Goal: Task Accomplishment & Management: Use online tool/utility

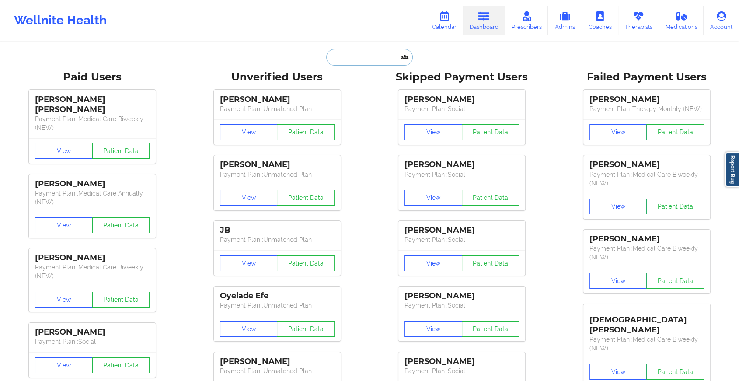
click at [347, 56] on input "text" at bounding box center [369, 57] width 87 height 17
paste input "[PERSON_NAME][EMAIL_ADDRESS][PERSON_NAME][DOMAIN_NAME]"
type input "[PERSON_NAME][EMAIL_ADDRESS][PERSON_NAME][DOMAIN_NAME]"
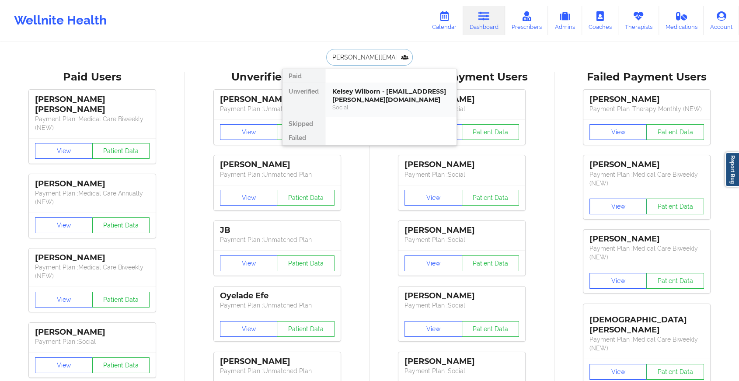
click at [346, 95] on div "Kelsey Wilborn - [EMAIL_ADDRESS][PERSON_NAME][DOMAIN_NAME]" at bounding box center [390, 95] width 117 height 16
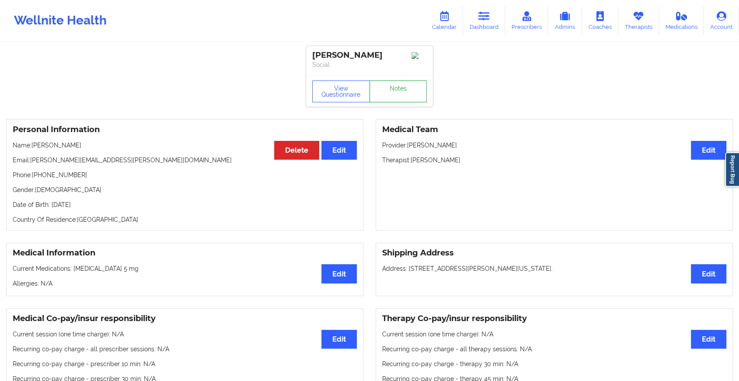
click at [406, 88] on link "Notes" at bounding box center [399, 91] width 58 height 22
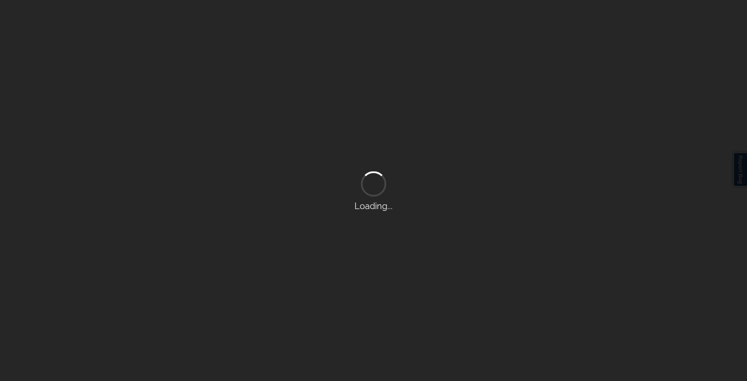
click at [406, 88] on div "Loading..." at bounding box center [373, 190] width 747 height 381
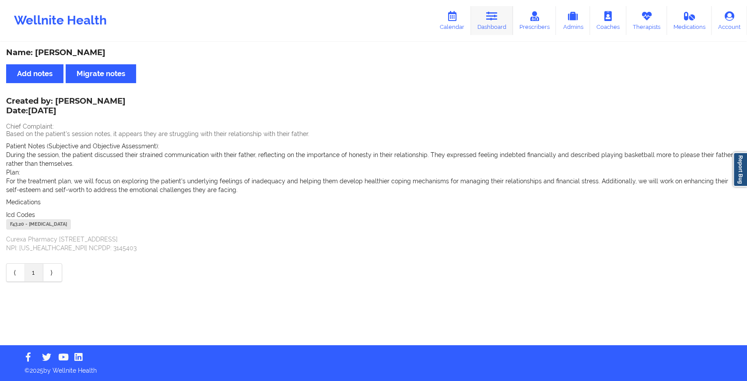
click at [484, 17] on link "Dashboard" at bounding box center [492, 20] width 42 height 29
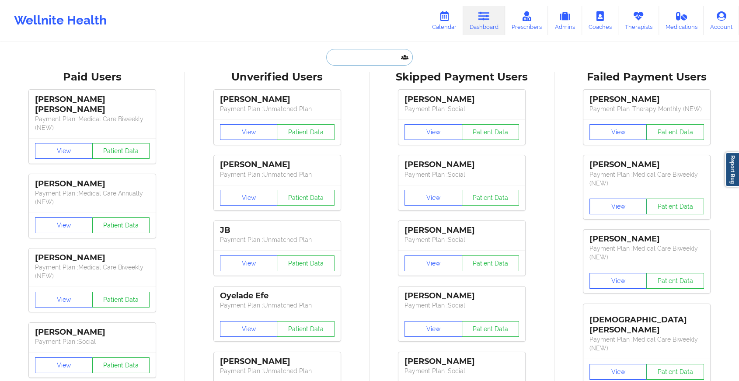
click at [379, 53] on input "text" at bounding box center [369, 57] width 87 height 17
paste input "[EMAIL_ADDRESS][DOMAIN_NAME]"
type input "[EMAIL_ADDRESS][DOMAIN_NAME]"
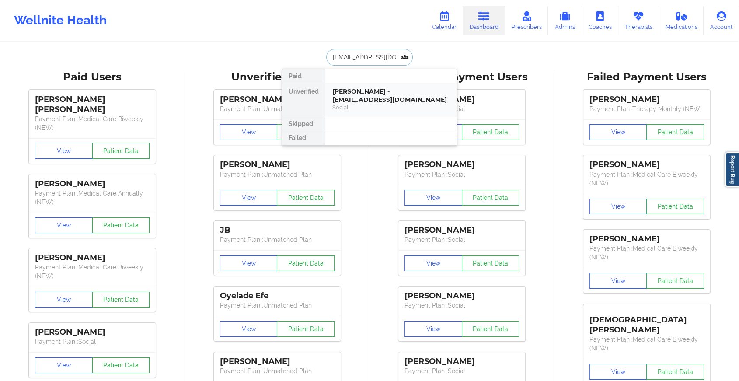
click at [374, 104] on div "Social" at bounding box center [390, 107] width 117 height 7
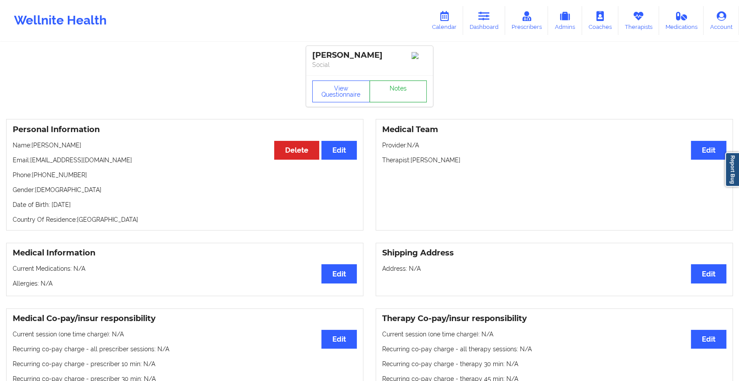
click at [397, 87] on link "Notes" at bounding box center [399, 91] width 58 height 22
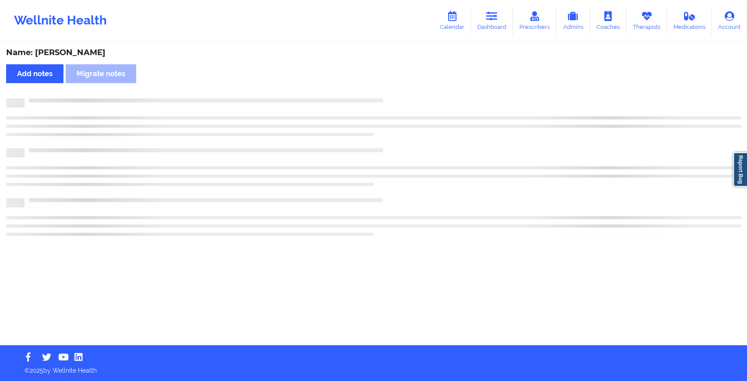
click at [397, 87] on div "Name: [PERSON_NAME] Add notes Migrate notes" at bounding box center [373, 194] width 747 height 302
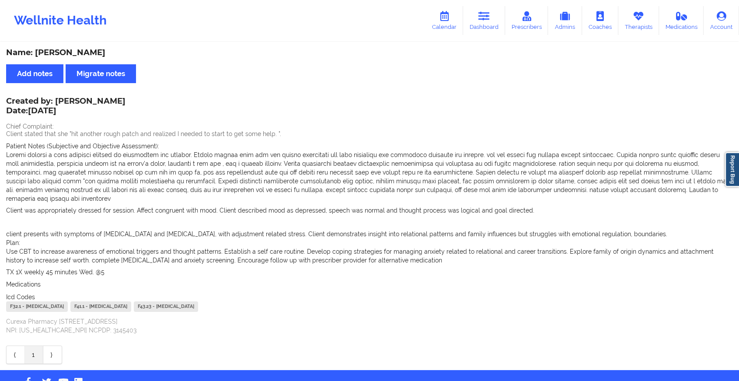
click at [488, 3] on div "Wellnite Health Calendar Dashboard Prescribers Admins Coaches Therapists Medica…" at bounding box center [369, 20] width 739 height 35
click at [479, 10] on link "Dashboard" at bounding box center [484, 20] width 42 height 29
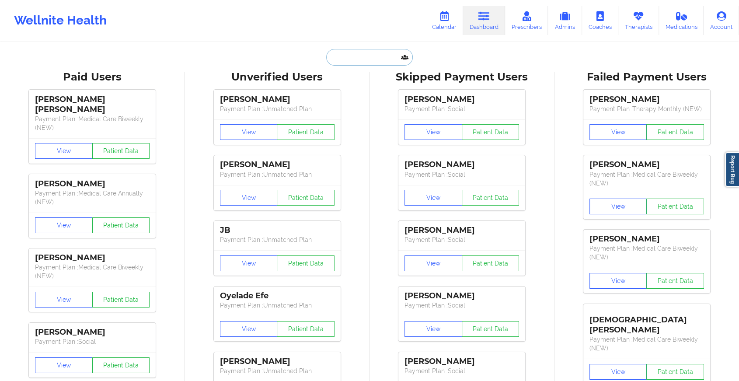
click at [343, 56] on input "text" at bounding box center [369, 57] width 87 height 17
paste input "[PERSON_NAME][EMAIL_ADDRESS][DOMAIN_NAME]"
type input "[PERSON_NAME][EMAIL_ADDRESS][DOMAIN_NAME]"
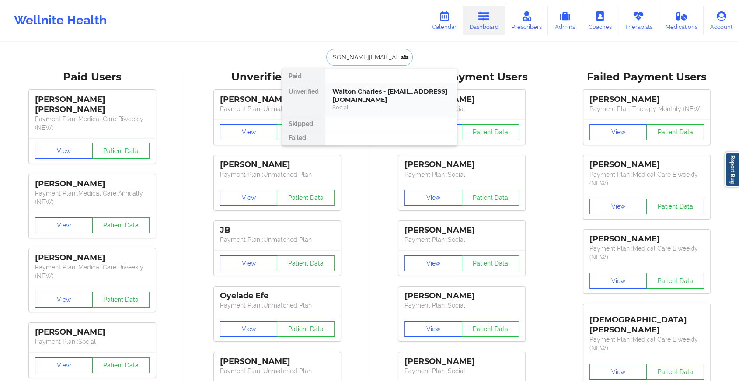
click at [375, 108] on div "Social" at bounding box center [390, 107] width 117 height 7
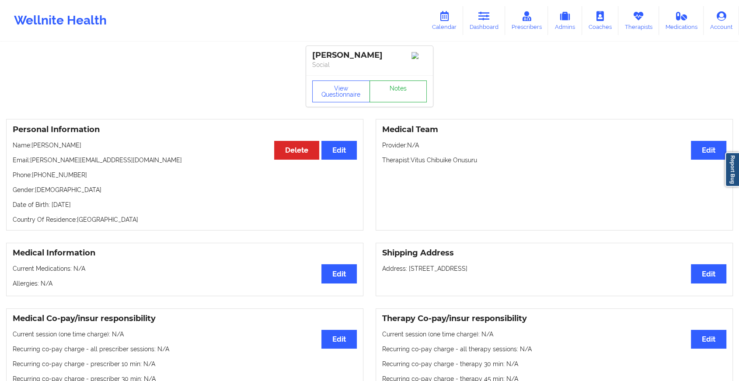
drag, startPoint x: 377, startPoint y: 107, endPoint x: 388, endPoint y: 97, distance: 15.5
click at [388, 97] on div "View Questionnaire Notes" at bounding box center [369, 90] width 127 height 31
click at [388, 97] on link "Notes" at bounding box center [399, 91] width 58 height 22
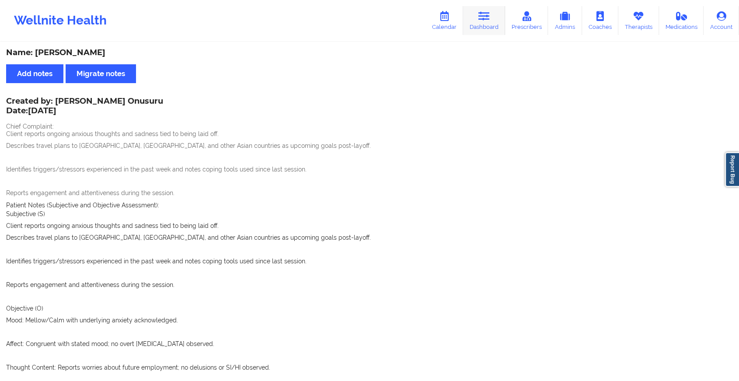
click at [491, 21] on link "Dashboard" at bounding box center [484, 20] width 42 height 29
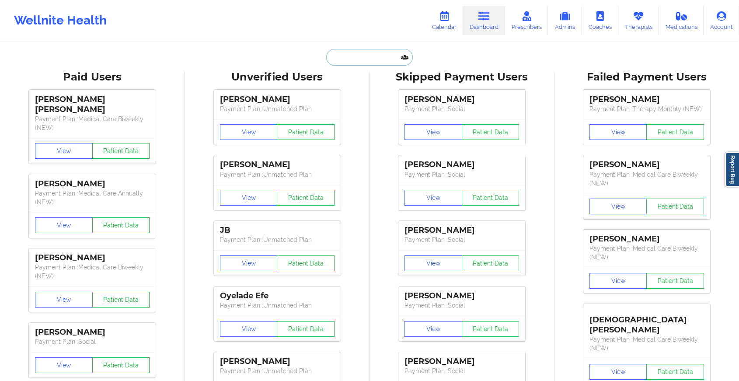
click at [375, 59] on input "text" at bounding box center [369, 57] width 87 height 17
paste input "[EMAIL_ADDRESS][DOMAIN_NAME]"
type input "[EMAIL_ADDRESS][DOMAIN_NAME]"
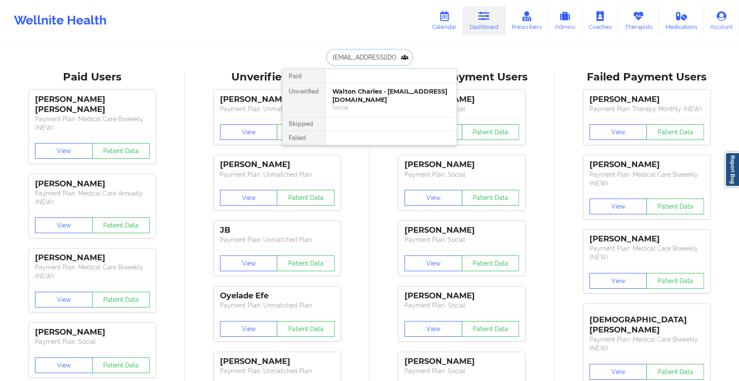
scroll to position [0, 1]
click at [385, 94] on div "[PERSON_NAME] - [EMAIL_ADDRESS][DOMAIN_NAME]" at bounding box center [390, 95] width 117 height 16
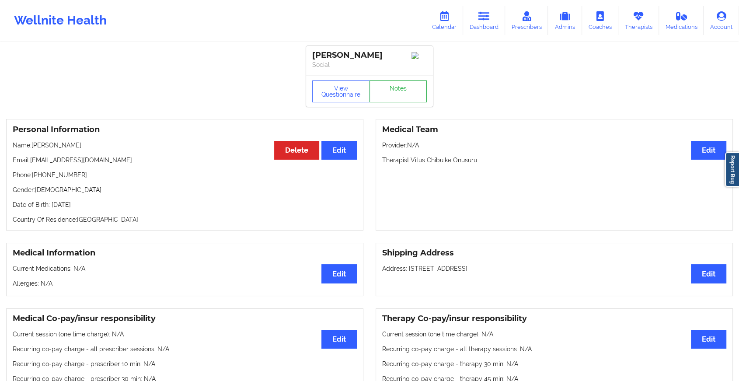
click at [388, 93] on link "Notes" at bounding box center [399, 91] width 58 height 22
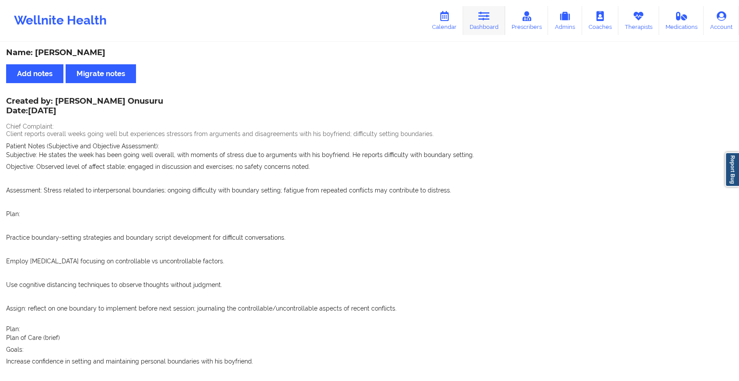
click at [481, 26] on link "Dashboard" at bounding box center [484, 20] width 42 height 29
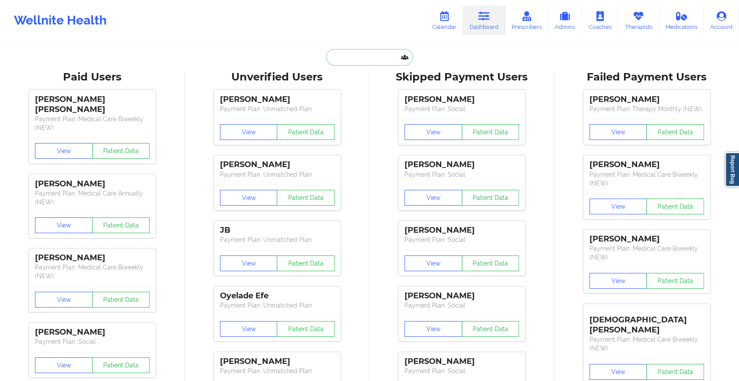
click at [343, 59] on input "text" at bounding box center [369, 57] width 87 height 17
paste input "[EMAIL_ADDRESS][DOMAIN_NAME]"
type input "[EMAIL_ADDRESS][DOMAIN_NAME]"
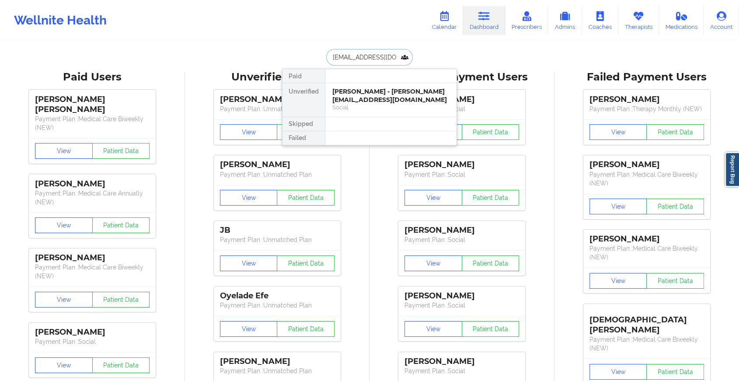
click at [391, 97] on div "[PERSON_NAME] - [PERSON_NAME][EMAIL_ADDRESS][DOMAIN_NAME]" at bounding box center [390, 95] width 117 height 16
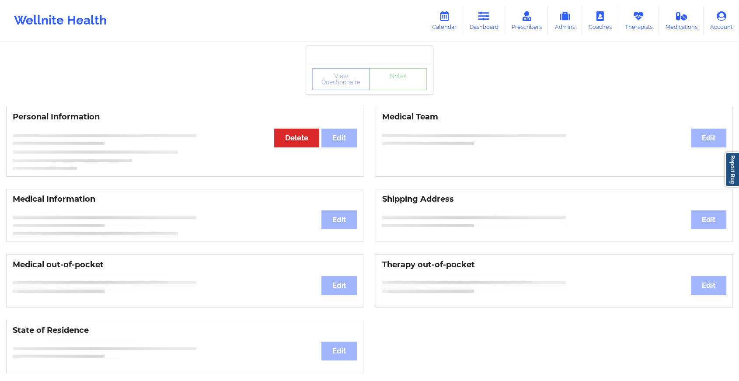
click at [401, 95] on div "View Questionnaire Notes Personal Information Edit Delete Medical Team Edit Med…" at bounding box center [369, 369] width 739 height 738
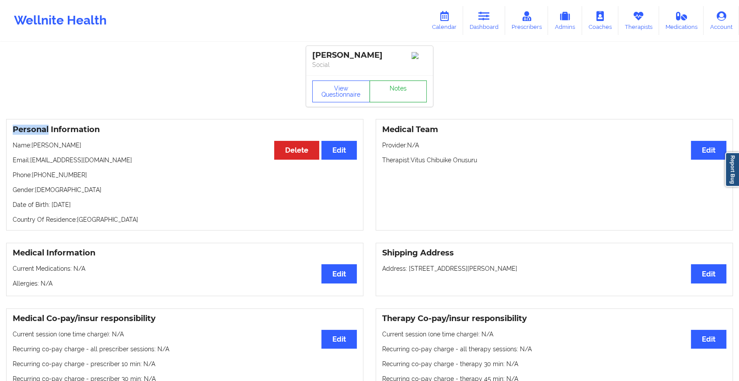
drag, startPoint x: 401, startPoint y: 95, endPoint x: 406, endPoint y: 93, distance: 5.3
click at [406, 93] on link "Notes" at bounding box center [399, 91] width 58 height 22
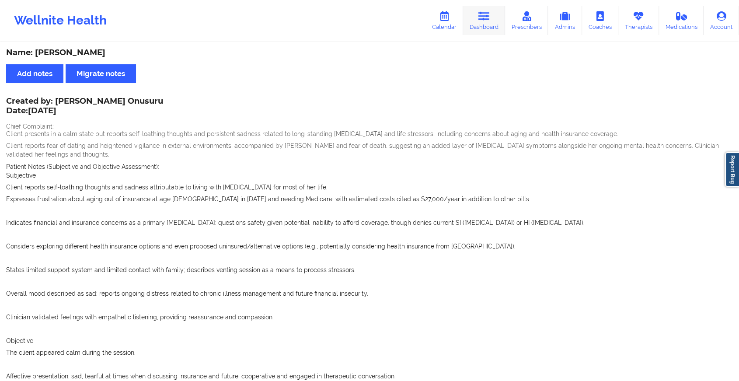
click at [484, 18] on icon at bounding box center [484, 16] width 11 height 10
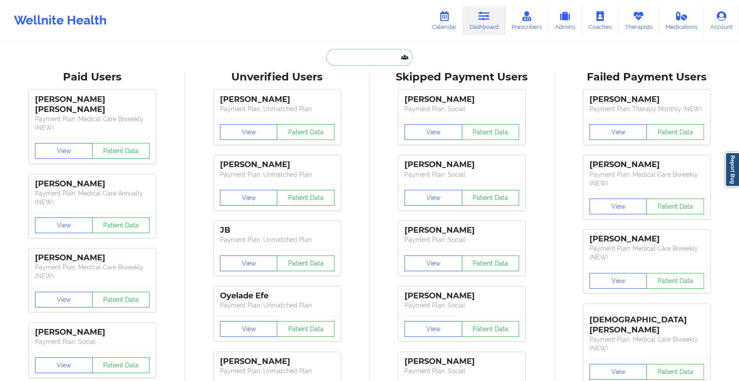
click at [382, 55] on input "text" at bounding box center [369, 57] width 87 height 17
paste input "[EMAIL_ADDRESS][DOMAIN_NAME]"
type input "[EMAIL_ADDRESS][DOMAIN_NAME]"
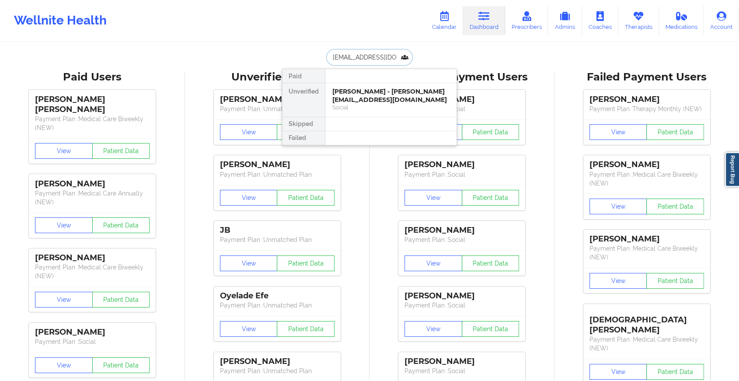
scroll to position [0, 2]
click at [371, 98] on div "[PERSON_NAME] - [EMAIL_ADDRESS][DOMAIN_NAME]" at bounding box center [390, 95] width 117 height 16
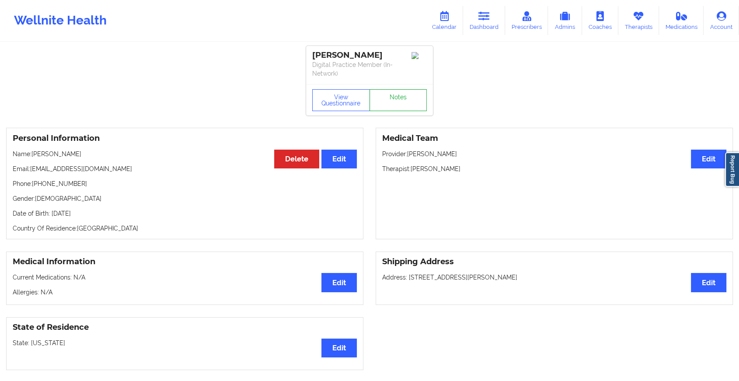
click at [371, 98] on link "Notes" at bounding box center [399, 100] width 58 height 22
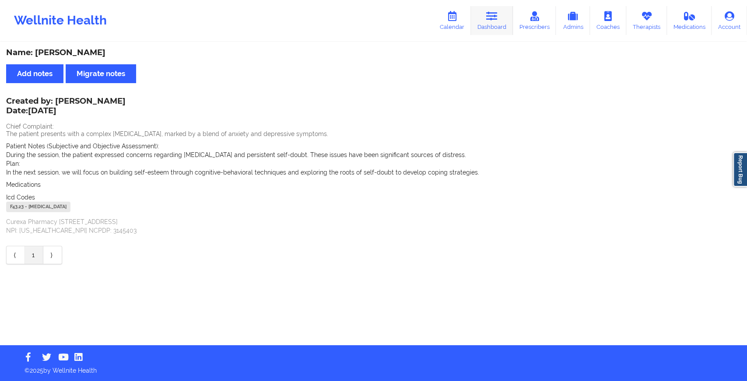
click at [482, 17] on link "Dashboard" at bounding box center [492, 20] width 42 height 29
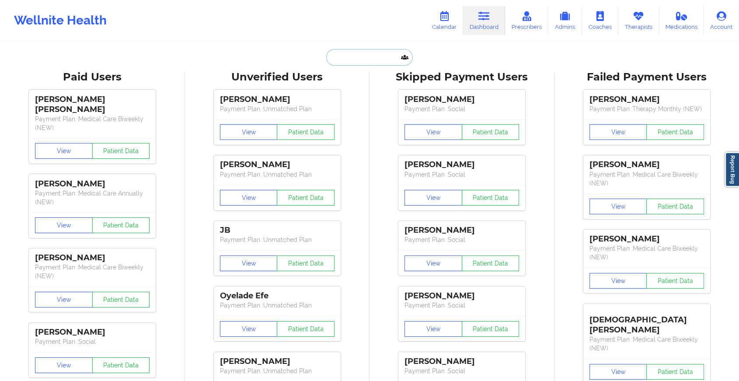
click at [350, 60] on input "text" at bounding box center [369, 57] width 87 height 17
paste input "[EMAIL_ADDRESS][DOMAIN_NAME]"
type input "[EMAIL_ADDRESS][DOMAIN_NAME]"
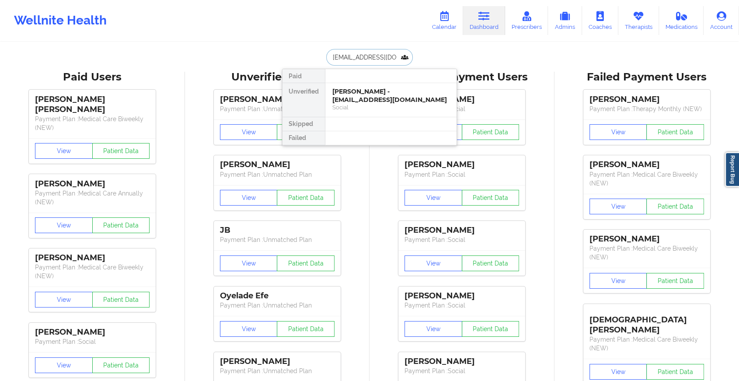
click at [369, 95] on div "[PERSON_NAME] - [EMAIL_ADDRESS][DOMAIN_NAME]" at bounding box center [390, 95] width 117 height 16
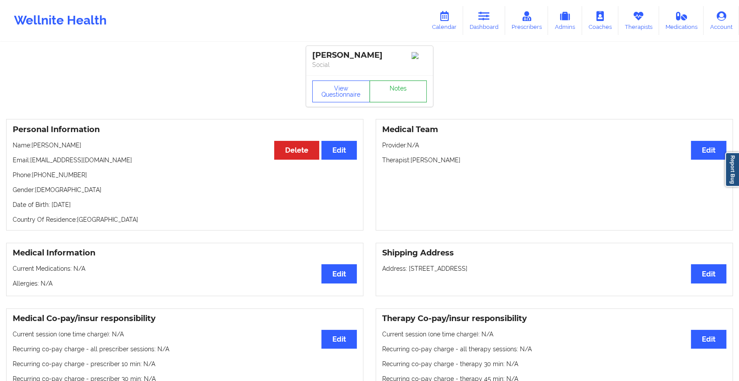
click at [415, 96] on link "Notes" at bounding box center [399, 91] width 58 height 22
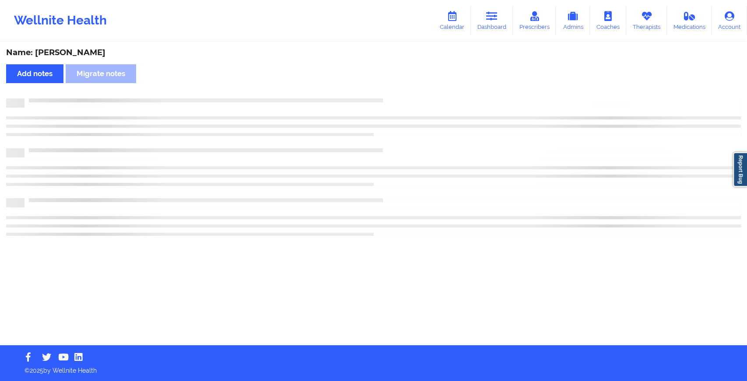
click at [415, 96] on div "Name: [PERSON_NAME] Add notes Migrate notes" at bounding box center [373, 194] width 747 height 302
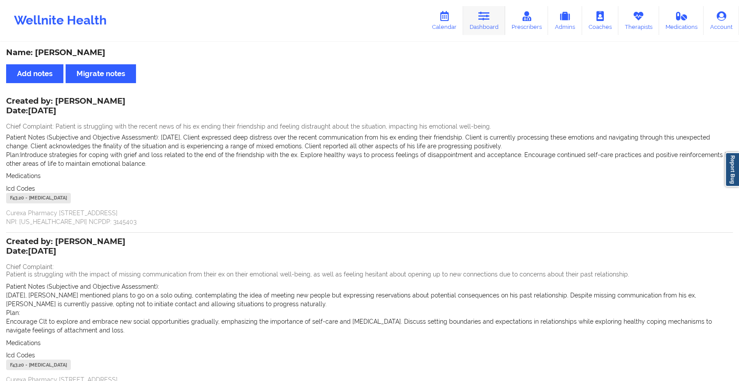
click at [480, 32] on link "Dashboard" at bounding box center [484, 20] width 42 height 29
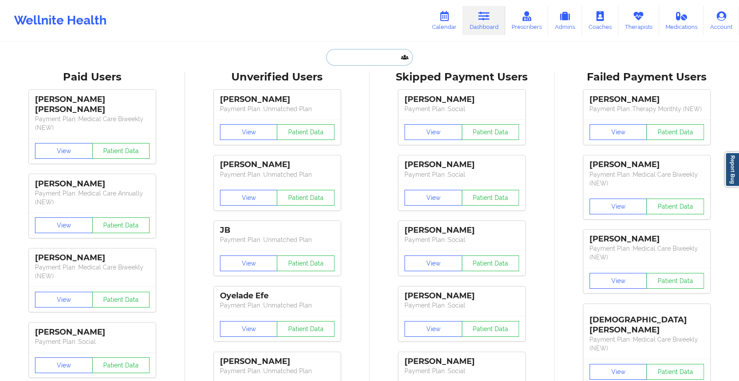
click at [354, 59] on input "text" at bounding box center [369, 57] width 87 height 17
paste input "[EMAIL_ADDRESS][DOMAIN_NAME]"
type input "[EMAIL_ADDRESS][DOMAIN_NAME]"
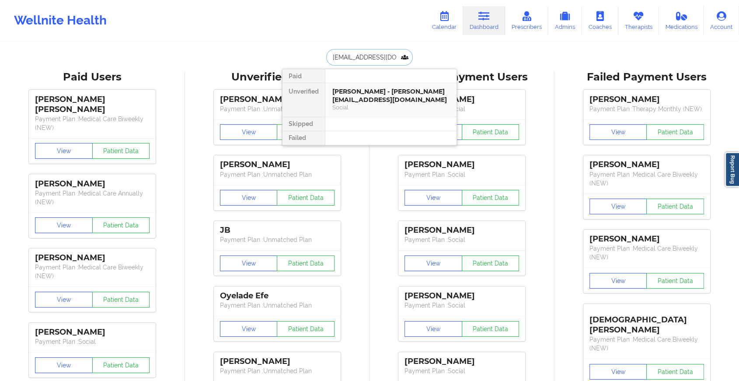
click at [384, 104] on div "[PERSON_NAME] - [PERSON_NAME][EMAIL_ADDRESS][DOMAIN_NAME] Social" at bounding box center [390, 100] width 131 height 34
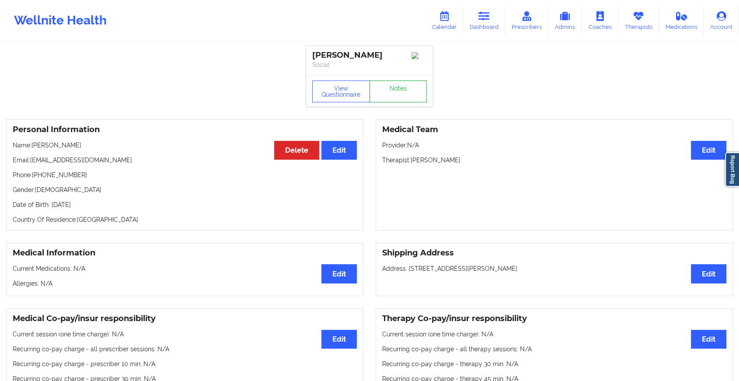
click at [392, 101] on link "Notes" at bounding box center [399, 91] width 58 height 22
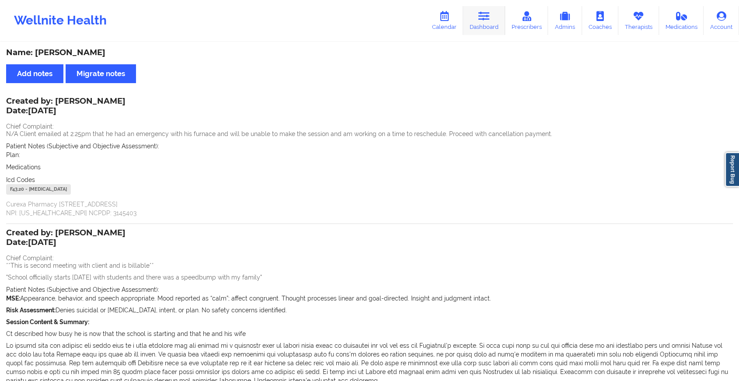
click at [488, 17] on icon at bounding box center [484, 16] width 11 height 10
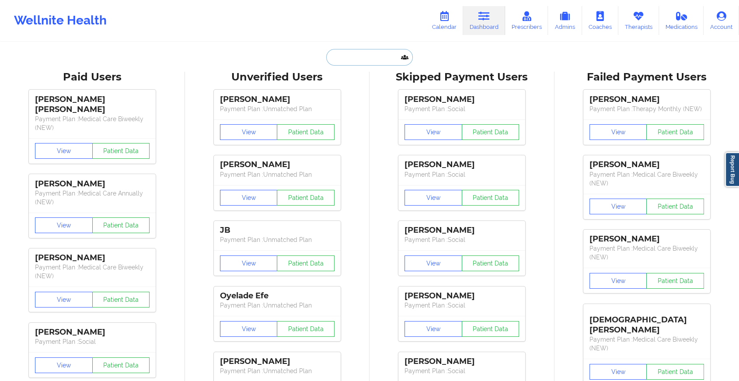
click at [375, 62] on input "text" at bounding box center [369, 57] width 87 height 17
paste input "[EMAIL_ADDRESS][DOMAIN_NAME]"
type input "[EMAIL_ADDRESS][DOMAIN_NAME]"
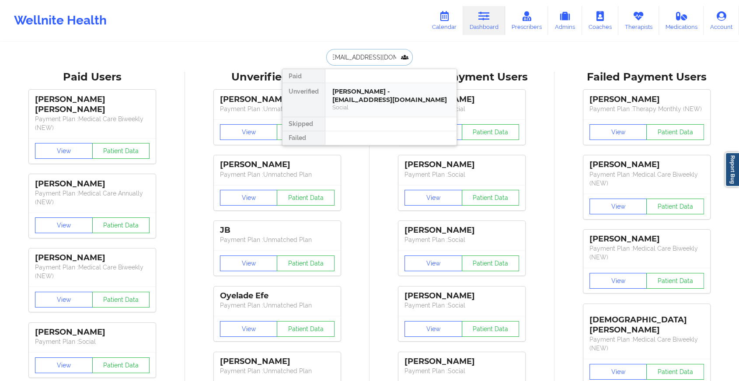
click at [395, 98] on div "[PERSON_NAME] - [EMAIL_ADDRESS][DOMAIN_NAME]" at bounding box center [390, 95] width 117 height 16
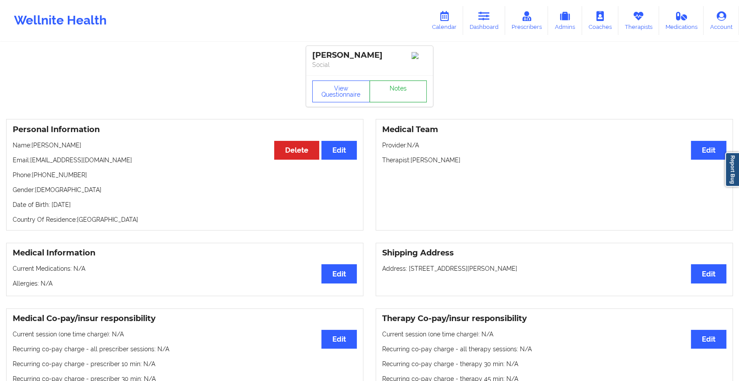
click at [406, 85] on link "Notes" at bounding box center [399, 91] width 58 height 22
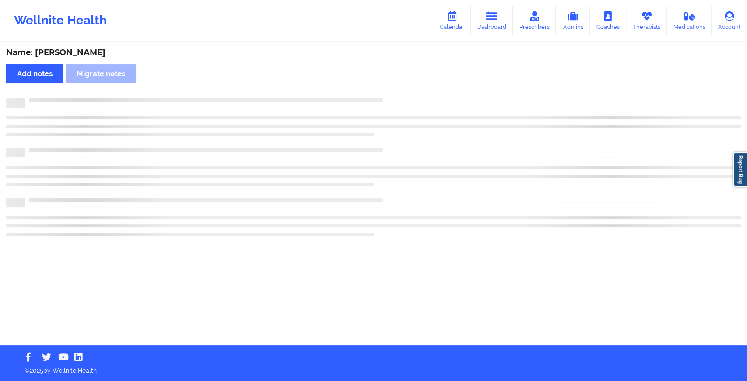
click at [406, 85] on div "Name: [PERSON_NAME] Add notes Migrate notes" at bounding box center [373, 194] width 747 height 302
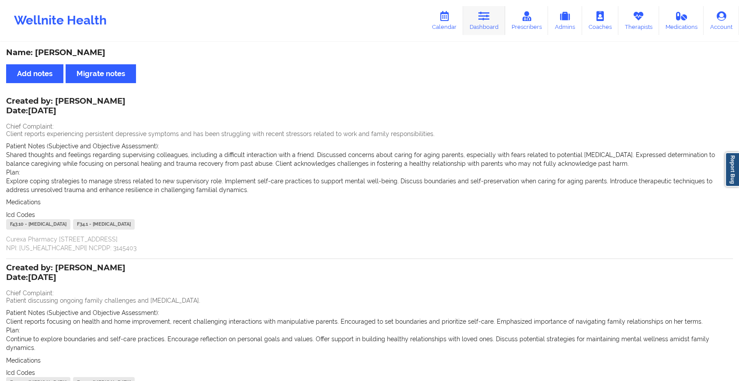
click at [484, 23] on link "Dashboard" at bounding box center [484, 20] width 42 height 29
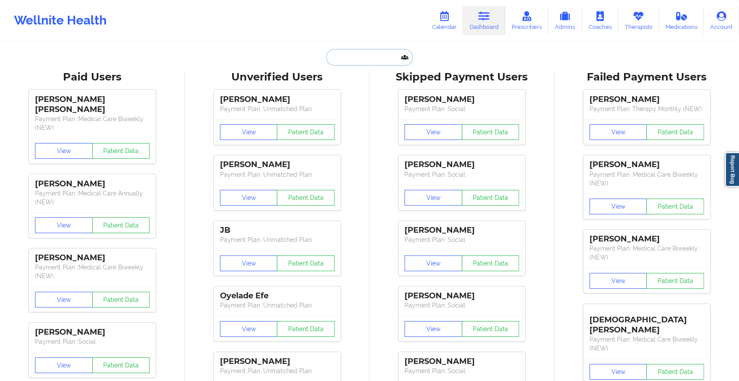
click at [343, 58] on input "text" at bounding box center [369, 57] width 87 height 17
paste input "[EMAIL_ADDRESS][DOMAIN_NAME]"
type input "[EMAIL_ADDRESS][DOMAIN_NAME]"
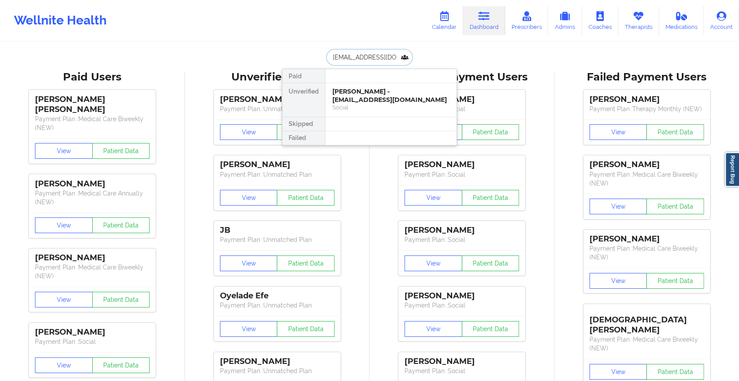
scroll to position [0, 17]
click at [378, 93] on div "[PERSON_NAME] - [PERSON_NAME][EMAIL_ADDRESS][DOMAIN_NAME]" at bounding box center [390, 95] width 117 height 16
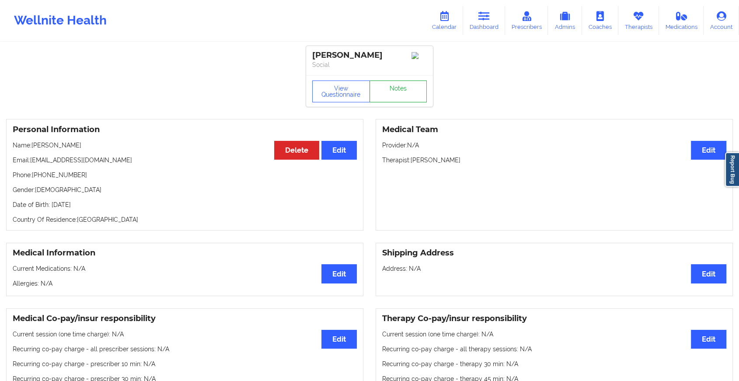
click at [405, 101] on link "Notes" at bounding box center [399, 91] width 58 height 22
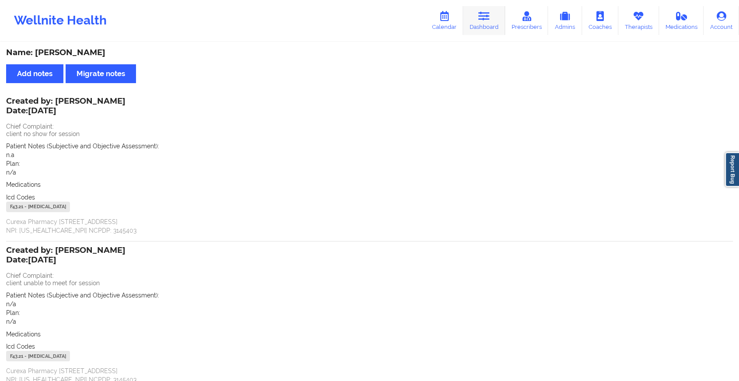
click at [479, 21] on link "Dashboard" at bounding box center [484, 20] width 42 height 29
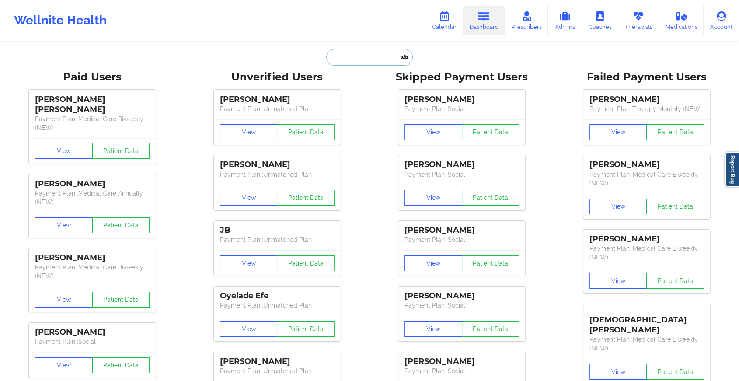
click at [351, 61] on input "text" at bounding box center [369, 57] width 87 height 17
paste input "[EMAIL_ADDRESS][DOMAIN_NAME]"
type input "[EMAIL_ADDRESS][DOMAIN_NAME]"
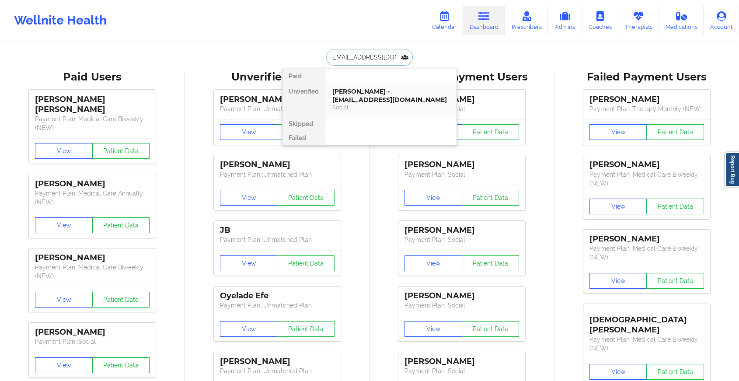
click at [368, 91] on div "[PERSON_NAME] - [EMAIL_ADDRESS][DOMAIN_NAME]" at bounding box center [390, 95] width 117 height 16
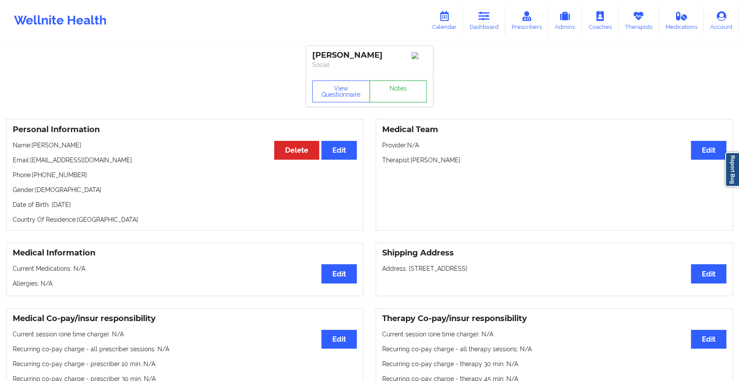
click at [381, 91] on link "Notes" at bounding box center [399, 91] width 58 height 22
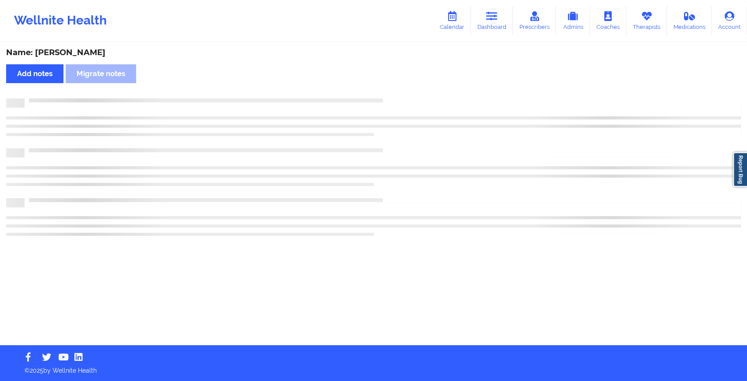
click at [381, 91] on div "Name: [PERSON_NAME] Add notes Migrate notes" at bounding box center [373, 194] width 747 height 302
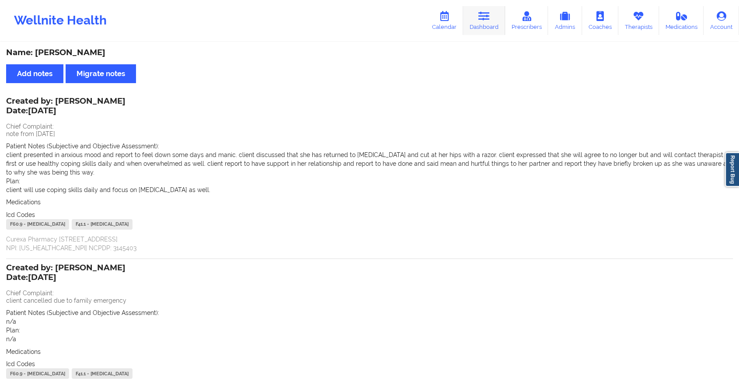
click at [488, 20] on icon at bounding box center [484, 16] width 11 height 10
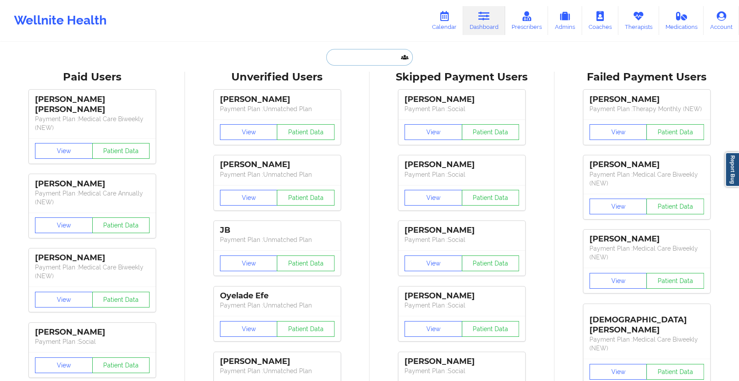
click at [350, 63] on input "text" at bounding box center [369, 57] width 87 height 17
paste input "[EMAIL_ADDRESS][DOMAIN_NAME]"
type input "[EMAIL_ADDRESS][DOMAIN_NAME]"
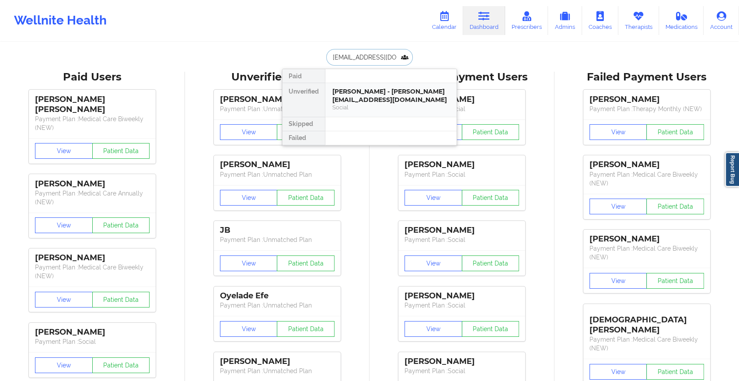
click at [376, 104] on div "Social" at bounding box center [390, 107] width 117 height 7
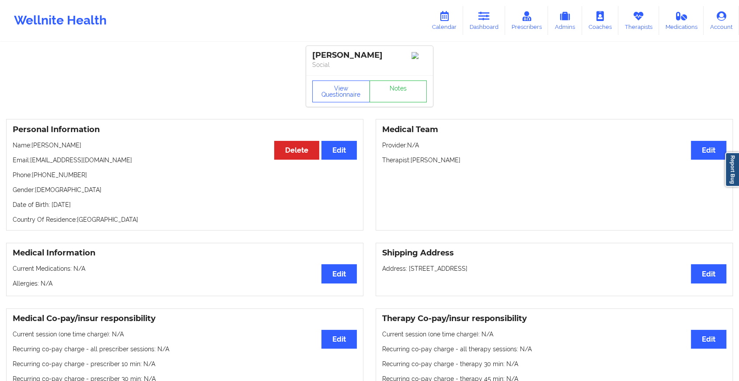
click at [397, 75] on div "[PERSON_NAME] Social" at bounding box center [369, 60] width 127 height 29
drag, startPoint x: 397, startPoint y: 77, endPoint x: 398, endPoint y: 91, distance: 14.4
click at [398, 91] on link "Notes" at bounding box center [399, 91] width 58 height 22
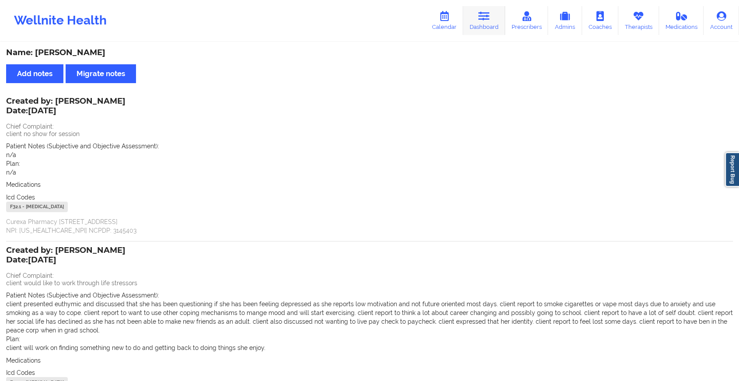
click at [476, 19] on link "Dashboard" at bounding box center [484, 20] width 42 height 29
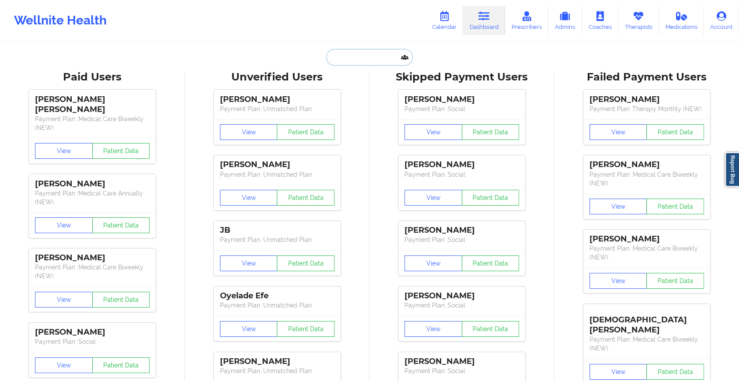
click at [360, 56] on input "text" at bounding box center [369, 57] width 87 height 17
paste input "[EMAIL_ADDRESS][DOMAIN_NAME]"
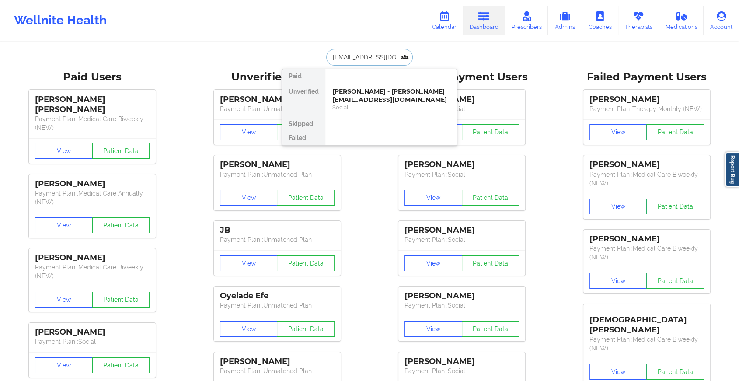
type input "[EMAIL_ADDRESS][DOMAIN_NAME]"
click at [367, 95] on div "[PERSON_NAME] - [EMAIL_ADDRESS][DOMAIN_NAME]" at bounding box center [390, 95] width 117 height 16
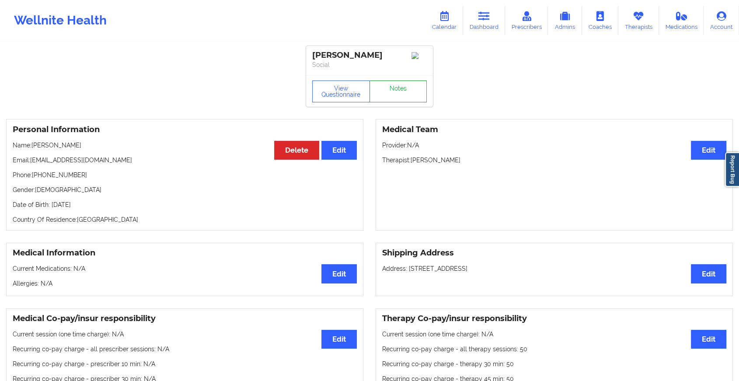
click at [386, 93] on link "Notes" at bounding box center [399, 91] width 58 height 22
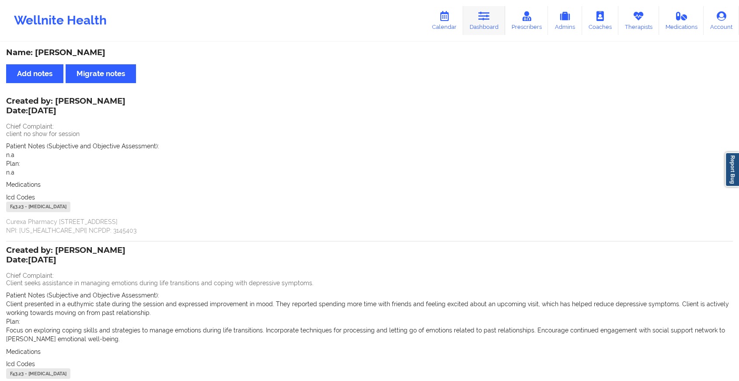
click at [490, 16] on icon at bounding box center [484, 16] width 11 height 10
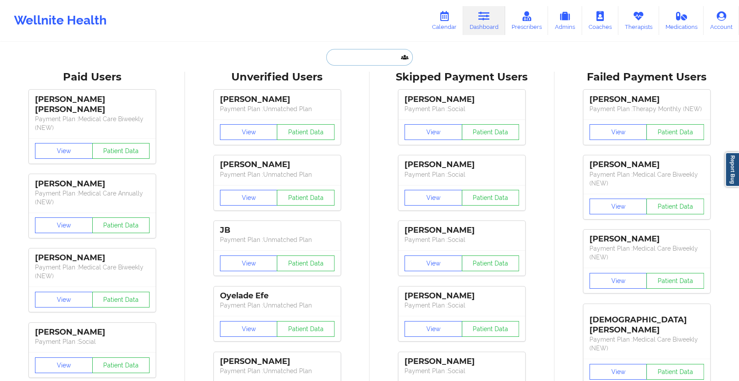
click at [339, 59] on input "text" at bounding box center [369, 57] width 87 height 17
paste input "[EMAIL_ADDRESS][DOMAIN_NAME]"
type input "[EMAIL_ADDRESS][DOMAIN_NAME]"
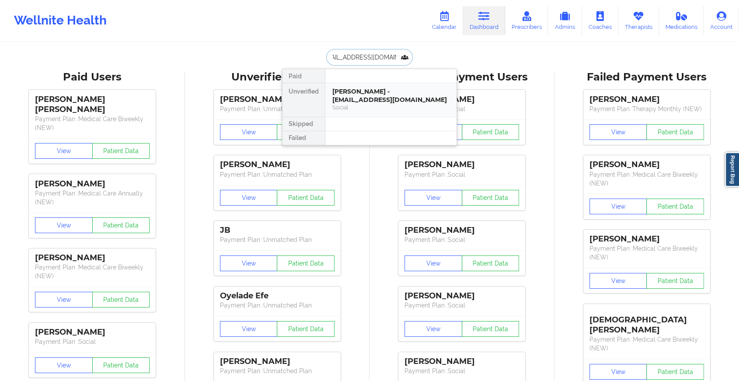
click at [371, 83] on div "[PERSON_NAME] - [EMAIL_ADDRESS][DOMAIN_NAME] Social" at bounding box center [390, 100] width 131 height 34
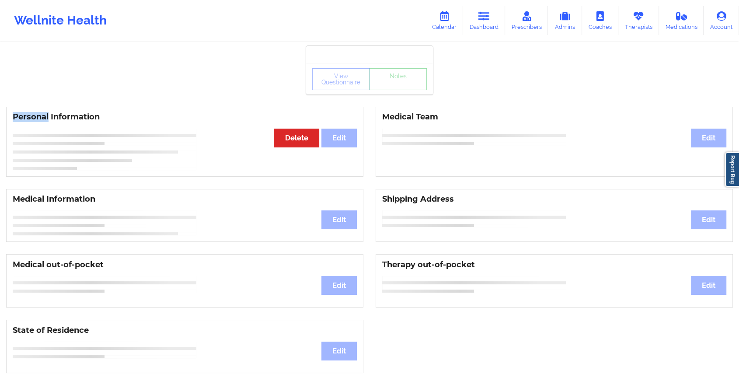
click at [371, 83] on div "View Questionnaire Notes" at bounding box center [369, 79] width 115 height 22
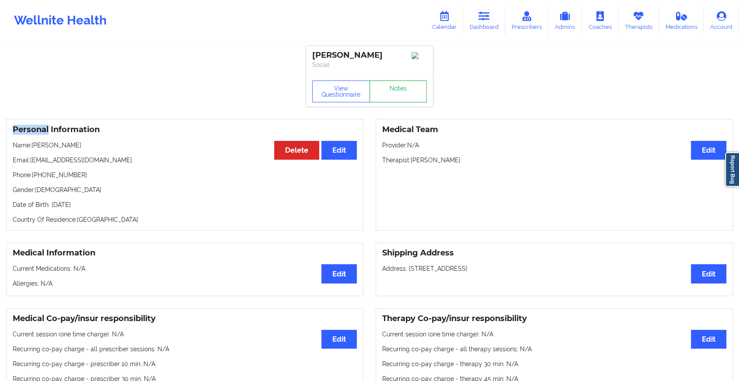
drag, startPoint x: 371, startPoint y: 83, endPoint x: 402, endPoint y: 88, distance: 32.4
click at [402, 88] on link "Notes" at bounding box center [399, 91] width 58 height 22
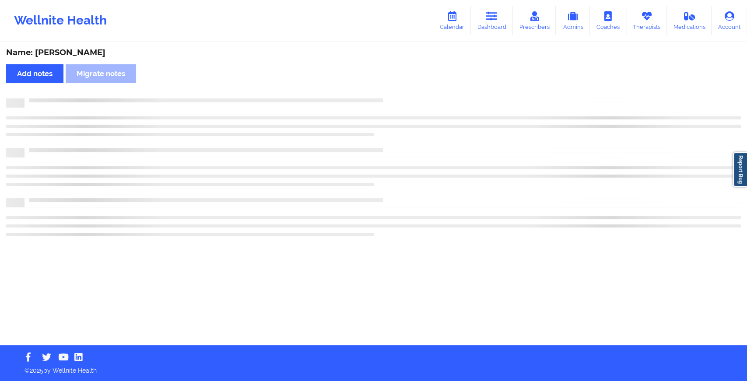
click at [402, 88] on div "Name: [PERSON_NAME] Add notes Migrate notes" at bounding box center [373, 194] width 747 height 302
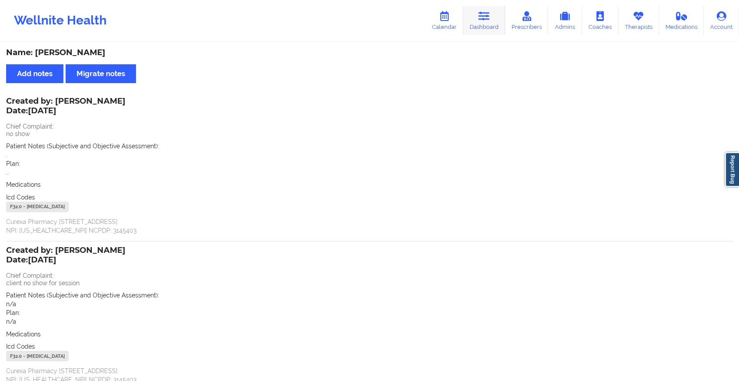
click at [486, 19] on icon at bounding box center [484, 16] width 11 height 10
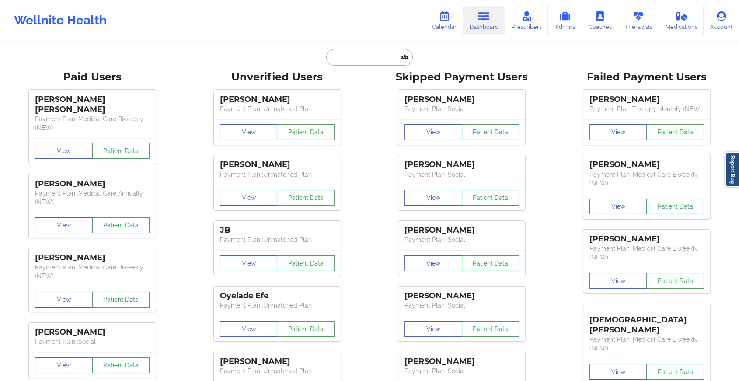
click at [355, 51] on input "text" at bounding box center [369, 57] width 87 height 17
paste input "[EMAIL_ADDRESS][DOMAIN_NAME]"
type input "[EMAIL_ADDRESS][DOMAIN_NAME]"
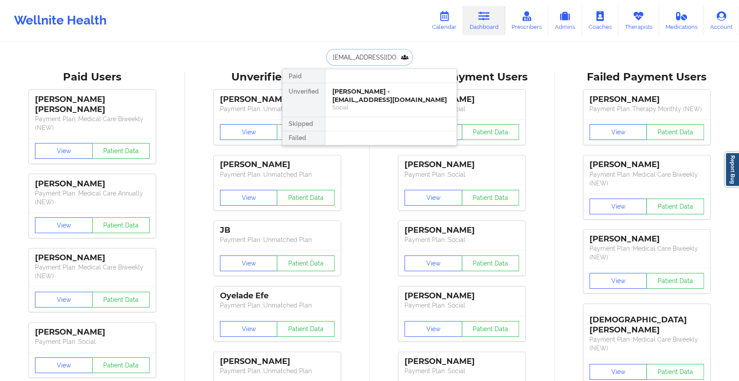
click at [392, 98] on div "[PERSON_NAME] - [EMAIL_ADDRESS][DOMAIN_NAME]" at bounding box center [390, 95] width 117 height 16
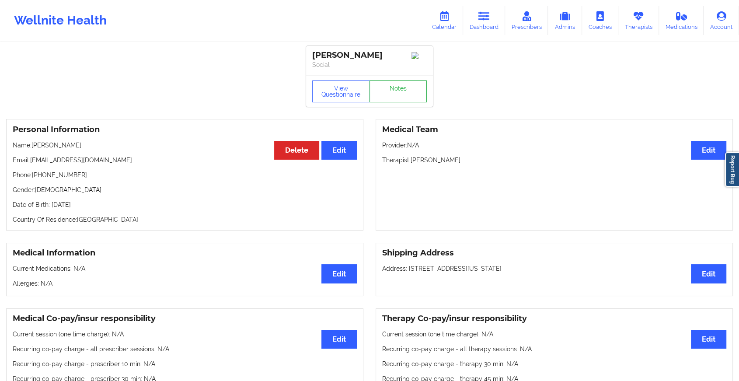
click at [398, 95] on link "Notes" at bounding box center [399, 91] width 58 height 22
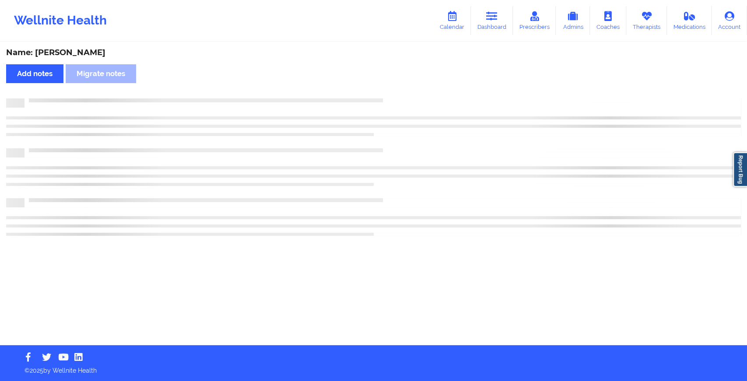
click at [398, 95] on div "Name: [PERSON_NAME] Add notes Migrate notes" at bounding box center [373, 194] width 747 height 302
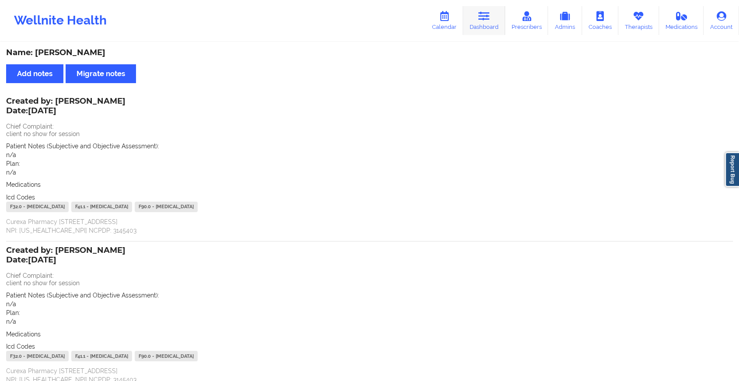
click at [473, 7] on link "Dashboard" at bounding box center [484, 20] width 42 height 29
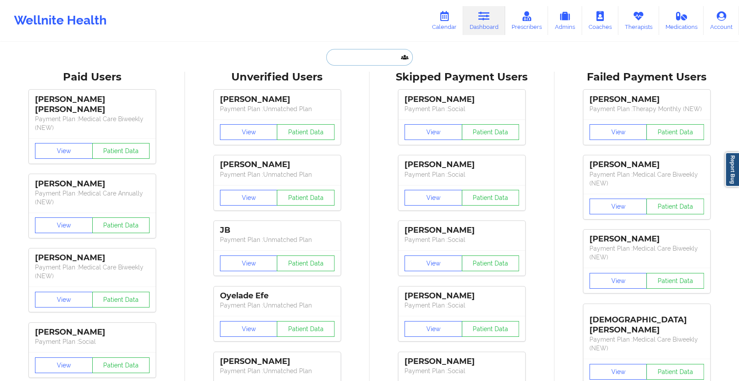
click at [364, 57] on input "text" at bounding box center [369, 57] width 87 height 17
paste input "[PERSON_NAME][EMAIL_ADDRESS][DOMAIN_NAME]"
type input "[PERSON_NAME][EMAIL_ADDRESS][DOMAIN_NAME]"
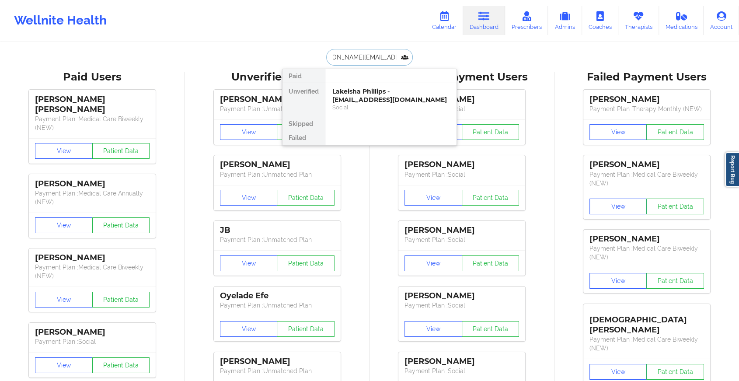
click at [374, 97] on div "Lakeisha Phillips - [EMAIL_ADDRESS][DOMAIN_NAME]" at bounding box center [390, 95] width 117 height 16
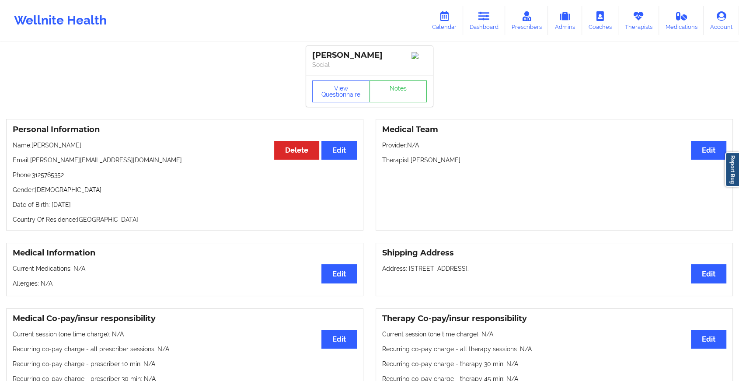
click at [395, 107] on div "View Questionnaire Notes" at bounding box center [369, 90] width 127 height 31
click at [396, 107] on div "View Questionnaire Notes" at bounding box center [369, 90] width 127 height 31
click at [401, 107] on div "View Questionnaire Notes" at bounding box center [369, 90] width 127 height 31
click at [404, 98] on link "Notes" at bounding box center [399, 91] width 58 height 22
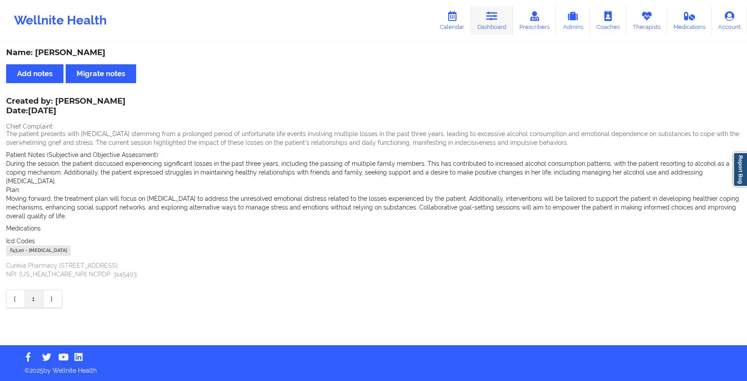
click at [487, 11] on icon at bounding box center [491, 16] width 11 height 10
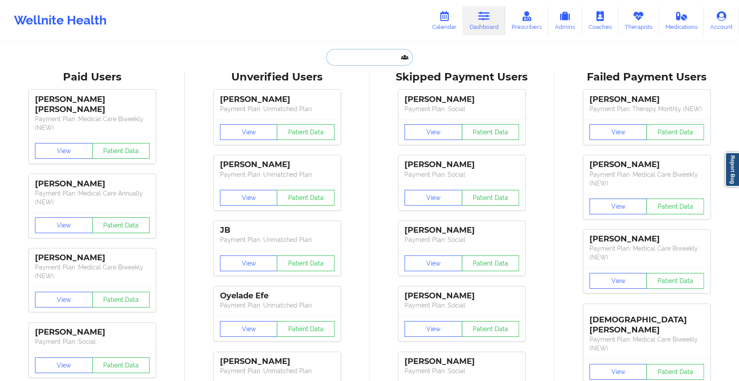
click at [360, 63] on input "text" at bounding box center [369, 57] width 87 height 17
click at [343, 50] on input "text" at bounding box center [369, 57] width 87 height 17
paste input "[EMAIL_ADDRESS][DOMAIN_NAME]"
type input "[EMAIL_ADDRESS][DOMAIN_NAME]"
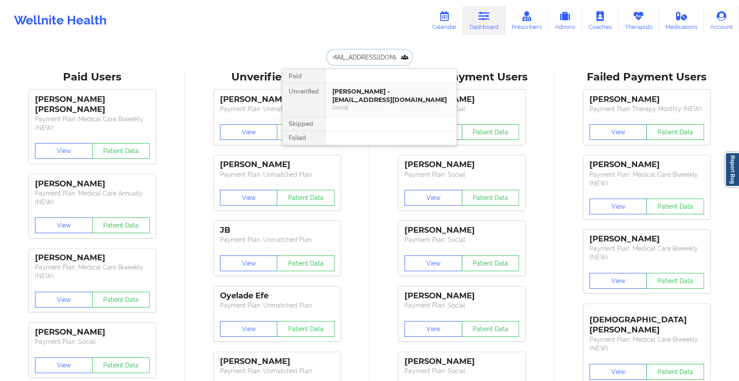
click at [404, 94] on div "[PERSON_NAME] - [EMAIL_ADDRESS][DOMAIN_NAME]" at bounding box center [390, 95] width 117 height 16
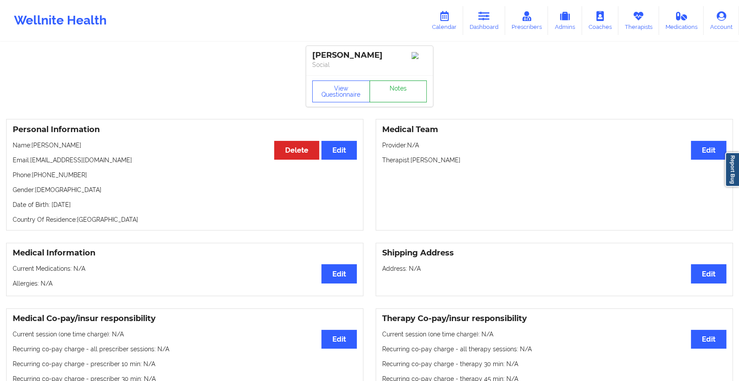
click at [384, 95] on link "Notes" at bounding box center [399, 91] width 58 height 22
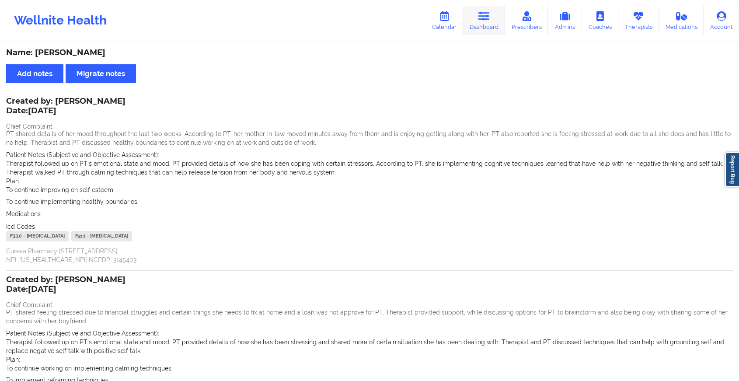
click at [483, 14] on icon at bounding box center [484, 16] width 11 height 10
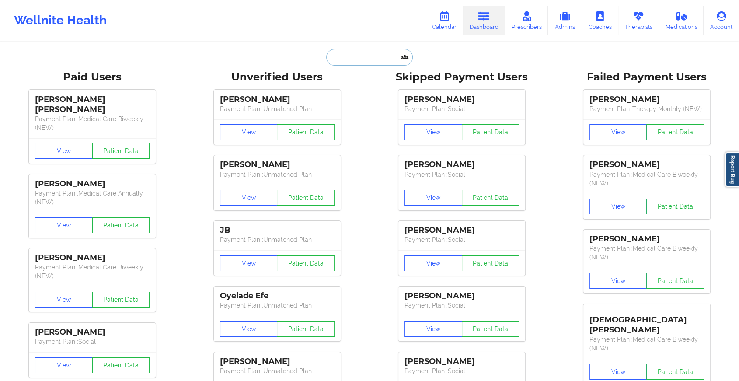
click at [352, 57] on input "text" at bounding box center [369, 57] width 87 height 17
paste input "[EMAIL_ADDRESS][DOMAIN_NAME]"
type input "[EMAIL_ADDRESS][DOMAIN_NAME]"
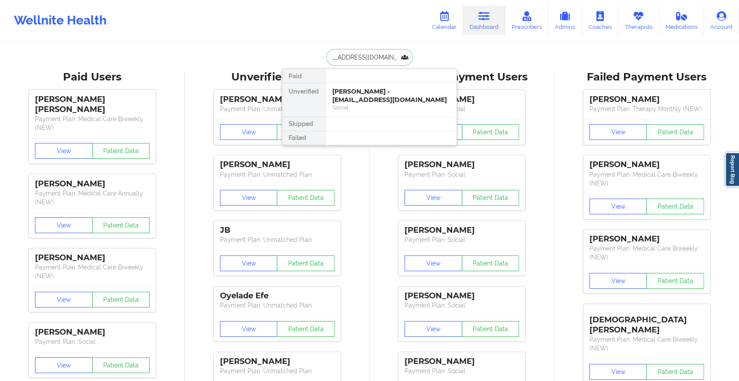
click at [367, 90] on div "[PERSON_NAME] - [EMAIL_ADDRESS][DOMAIN_NAME]" at bounding box center [390, 95] width 117 height 16
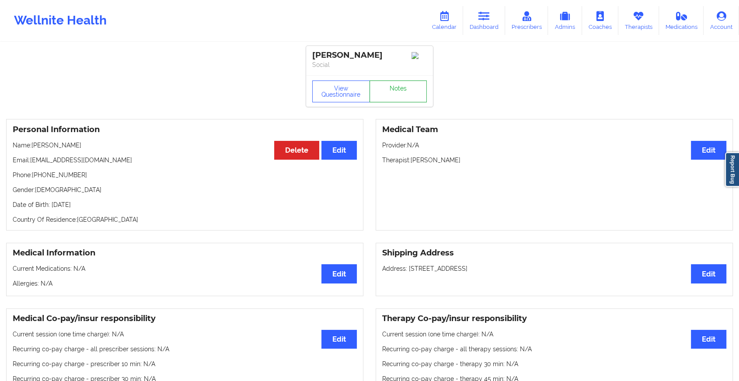
click at [388, 84] on link "Notes" at bounding box center [399, 91] width 58 height 22
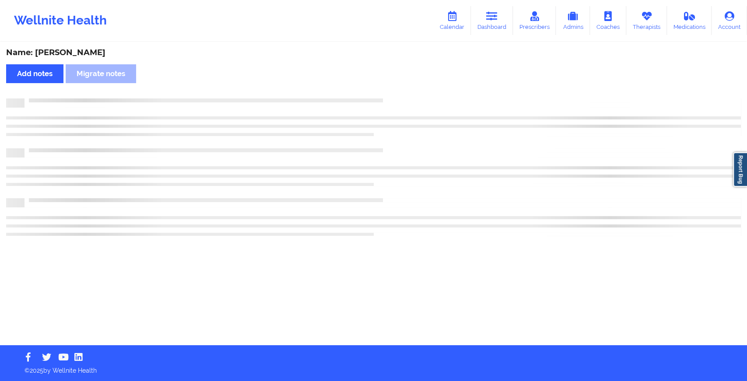
click at [388, 84] on div "Name: [PERSON_NAME] Add notes Migrate notes" at bounding box center [373, 194] width 747 height 302
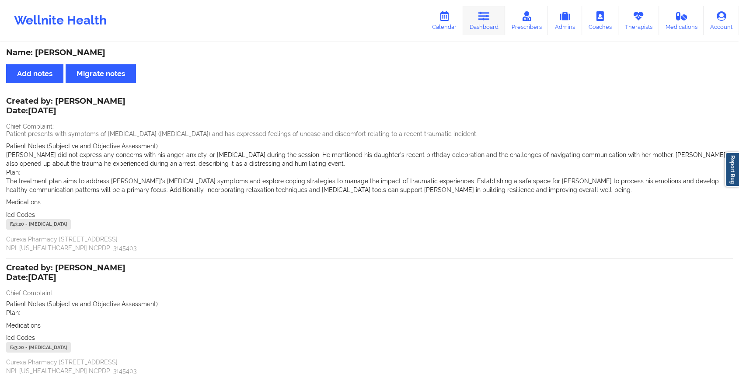
click at [471, 24] on link "Dashboard" at bounding box center [484, 20] width 42 height 29
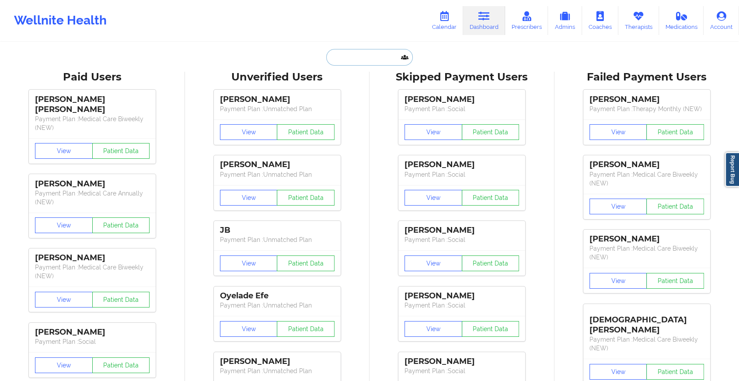
click at [367, 52] on input "text" at bounding box center [369, 57] width 87 height 17
paste input "[EMAIL_ADDRESS][DOMAIN_NAME]"
type input "[EMAIL_ADDRESS][DOMAIN_NAME]"
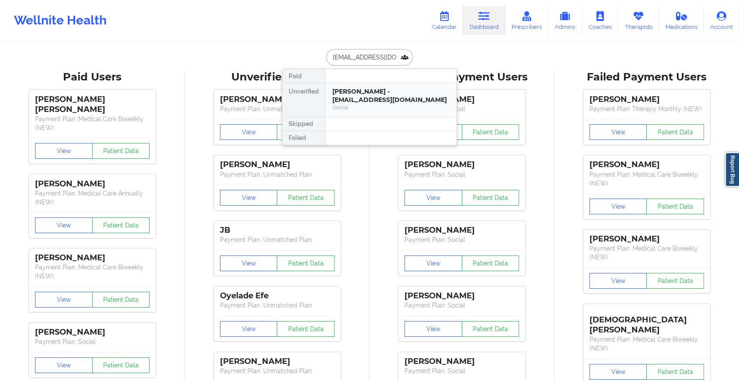
click at [356, 104] on div "Social" at bounding box center [390, 107] width 117 height 7
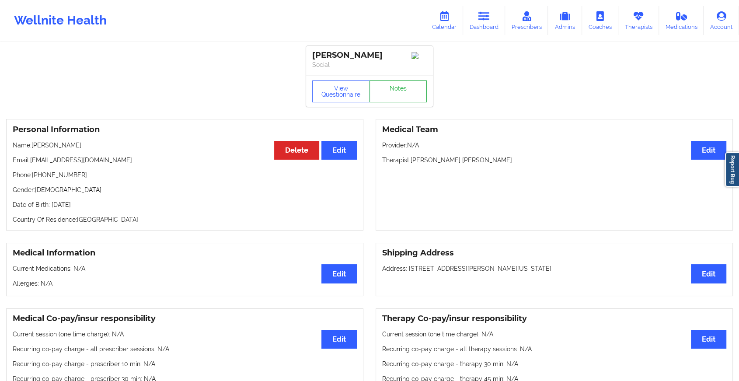
click at [406, 90] on link "Notes" at bounding box center [399, 91] width 58 height 22
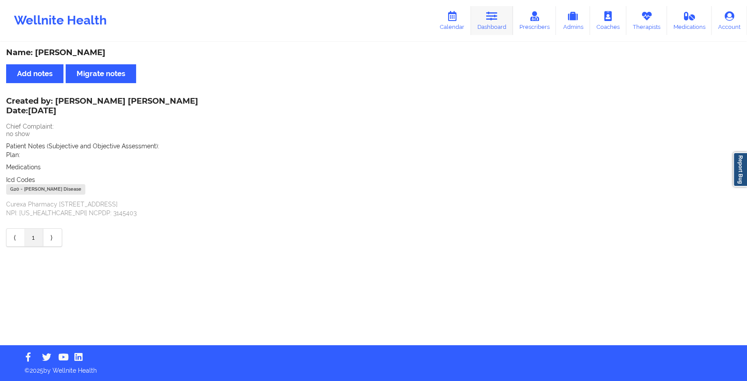
click at [497, 17] on icon at bounding box center [491, 16] width 11 height 10
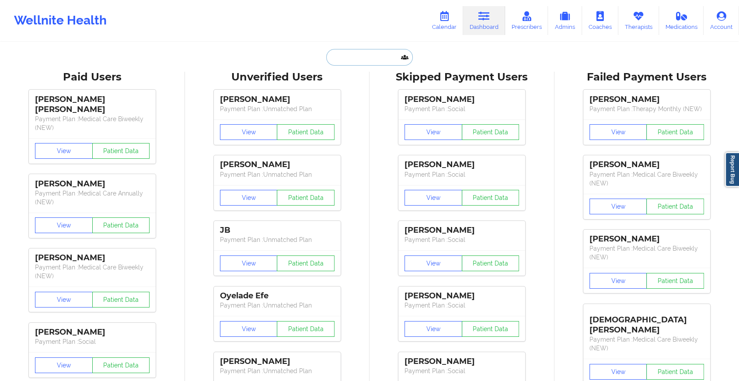
click at [359, 59] on input "text" at bounding box center [369, 57] width 87 height 17
paste input "[EMAIL_ADDRESS][DOMAIN_NAME]"
type input "[EMAIL_ADDRESS][DOMAIN_NAME]"
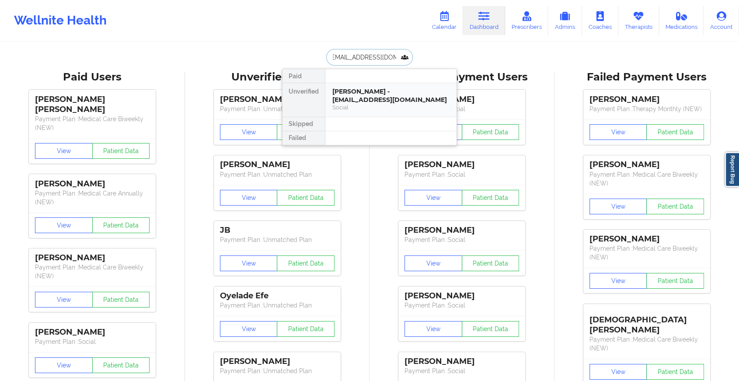
click at [352, 91] on div "[PERSON_NAME] - [EMAIL_ADDRESS][DOMAIN_NAME]" at bounding box center [390, 95] width 117 height 16
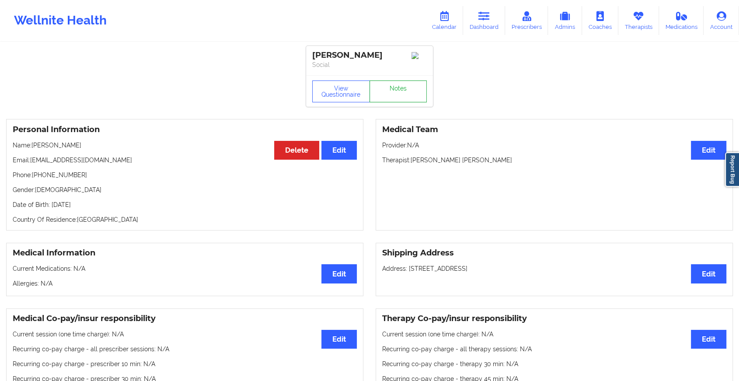
click at [395, 91] on link "Notes" at bounding box center [399, 91] width 58 height 22
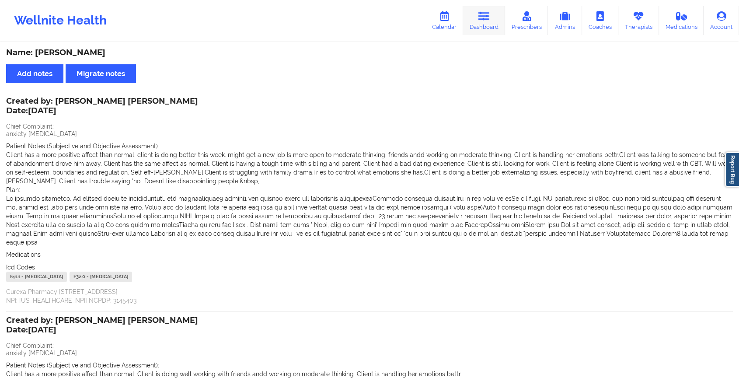
click at [471, 27] on link "Dashboard" at bounding box center [484, 20] width 42 height 29
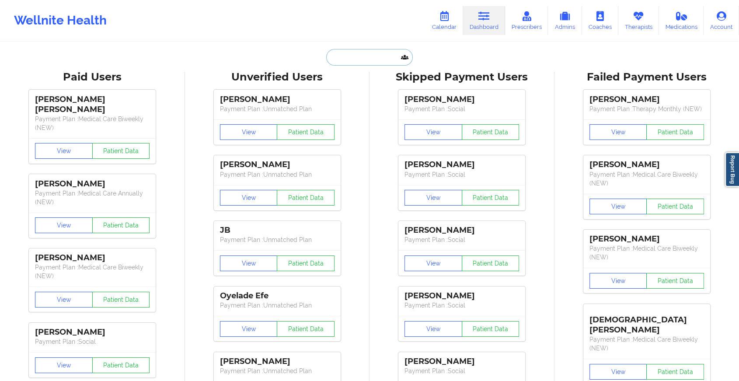
click at [358, 57] on input "text" at bounding box center [369, 57] width 87 height 17
paste input "[EMAIL_ADDRESS][DOMAIN_NAME]"
type input "[EMAIL_ADDRESS][DOMAIN_NAME]"
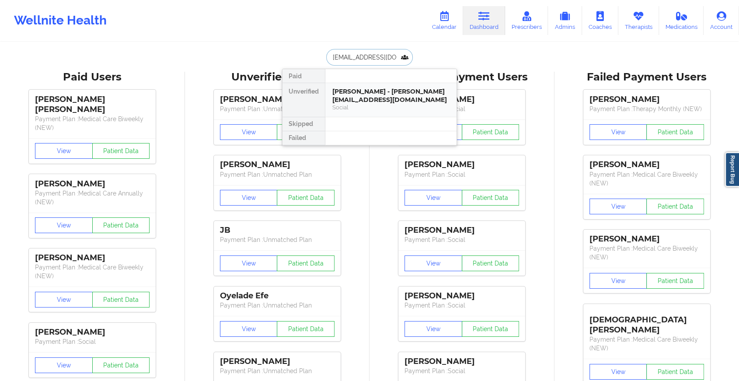
click at [388, 92] on div "[PERSON_NAME] - [PERSON_NAME][EMAIL_ADDRESS][DOMAIN_NAME]" at bounding box center [390, 95] width 117 height 16
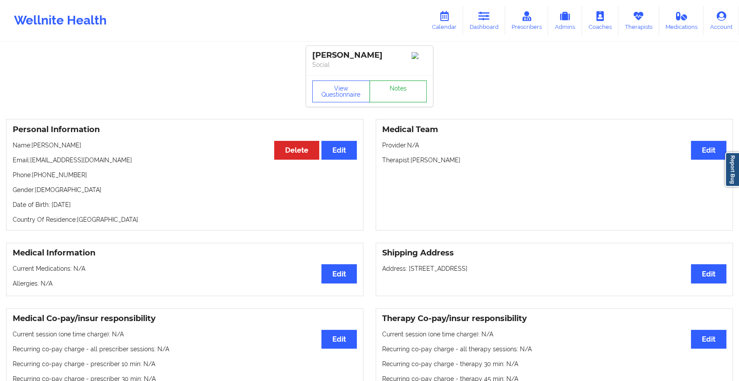
click at [403, 87] on link "Notes" at bounding box center [399, 91] width 58 height 22
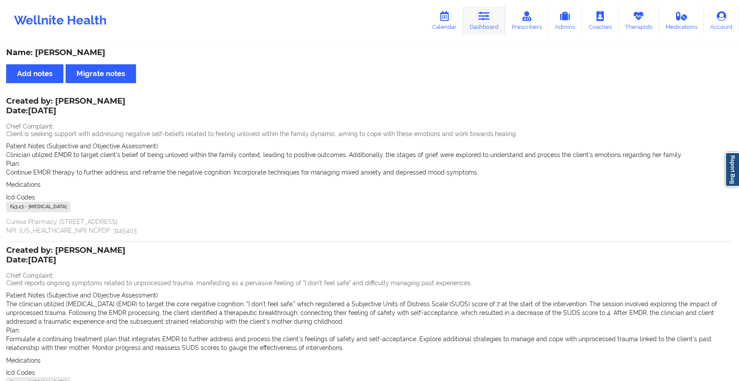
click at [486, 32] on link "Dashboard" at bounding box center [484, 20] width 42 height 29
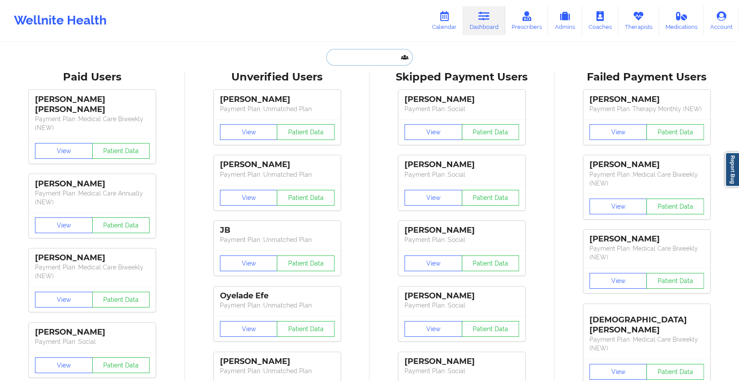
click at [374, 59] on input "text" at bounding box center [369, 57] width 87 height 17
paste input "[EMAIL_ADDRESS][DOMAIN_NAME]"
type input "[EMAIL_ADDRESS][DOMAIN_NAME]"
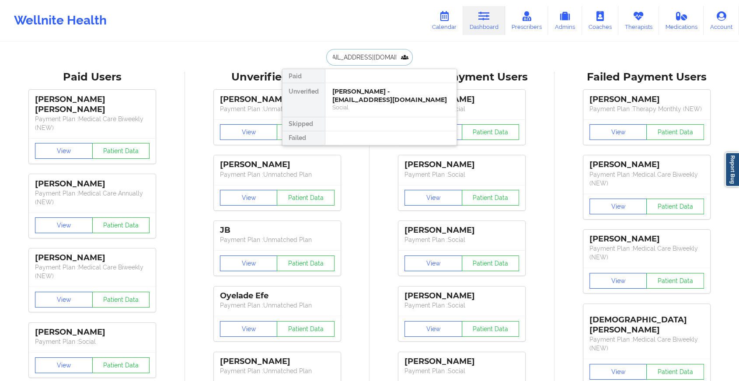
click at [379, 91] on div "[PERSON_NAME] - [EMAIL_ADDRESS][DOMAIN_NAME]" at bounding box center [390, 95] width 117 height 16
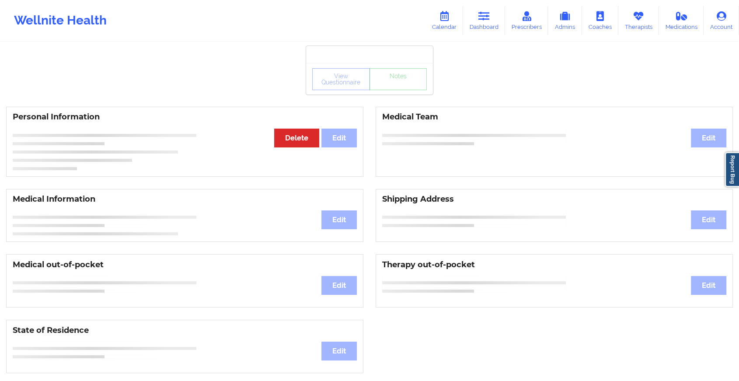
click at [392, 80] on div "View Questionnaire Notes" at bounding box center [369, 79] width 115 height 22
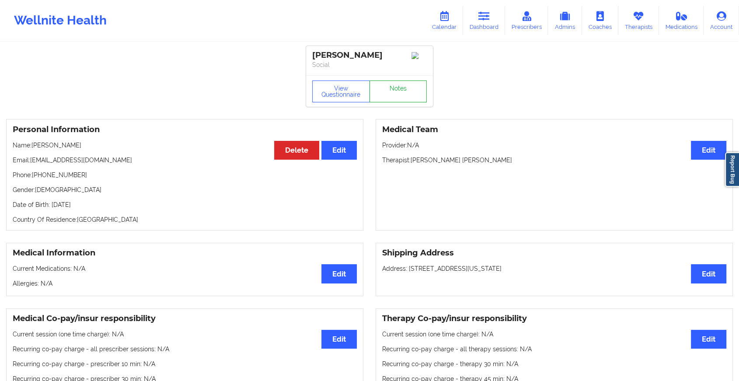
click at [401, 98] on link "Notes" at bounding box center [399, 91] width 58 height 22
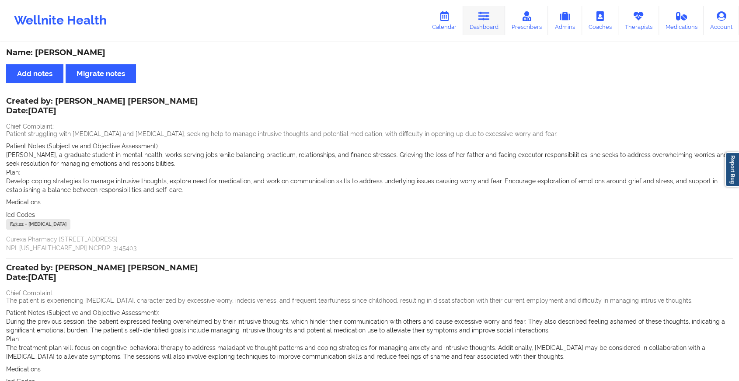
click at [483, 20] on icon at bounding box center [484, 16] width 11 height 10
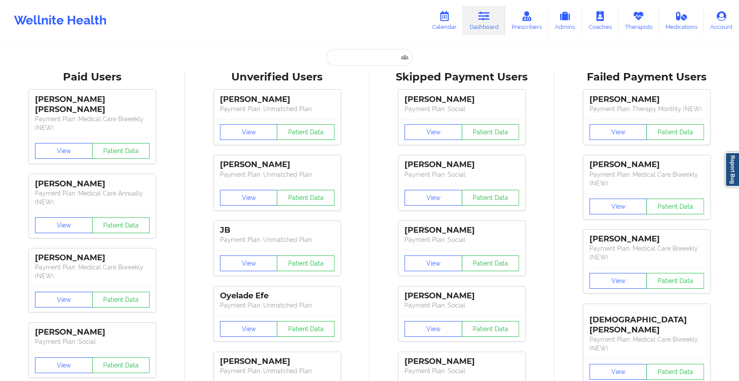
click at [378, 59] on input "text" at bounding box center [369, 57] width 87 height 17
paste input "[EMAIL_ADDRESS][DOMAIN_NAME]"
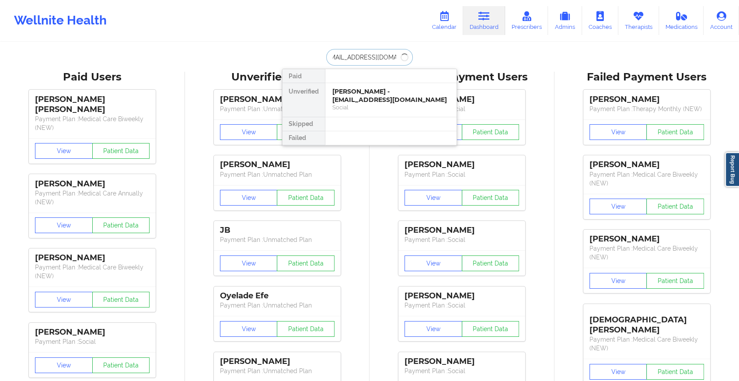
type input "[EMAIL_ADDRESS][DOMAIN_NAME]"
click at [371, 85] on div "[PERSON_NAME] - [EMAIL_ADDRESS][DOMAIN_NAME] Social" at bounding box center [390, 100] width 131 height 34
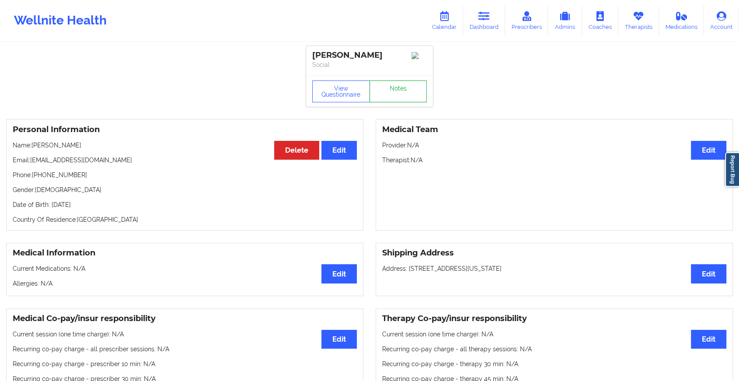
click at [383, 91] on link "Notes" at bounding box center [399, 91] width 58 height 22
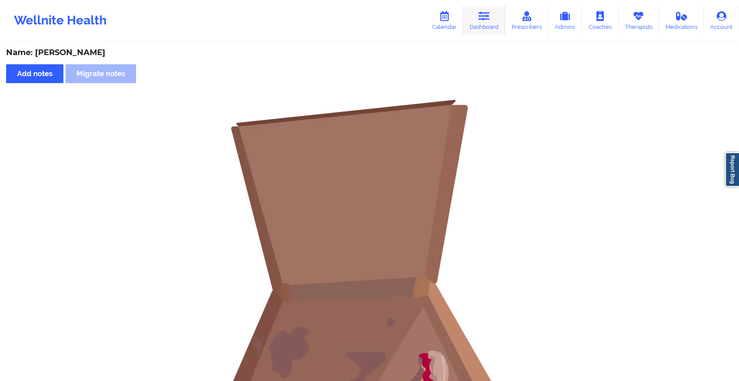
click at [497, 26] on link "Dashboard" at bounding box center [484, 20] width 42 height 29
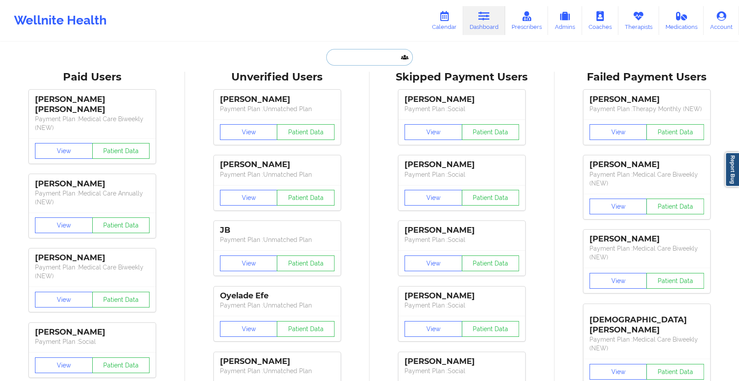
click at [373, 53] on input "text" at bounding box center [369, 57] width 87 height 17
paste input "[EMAIL_ADDRESS][DOMAIN_NAME]"
type input "[EMAIL_ADDRESS][DOMAIN_NAME]"
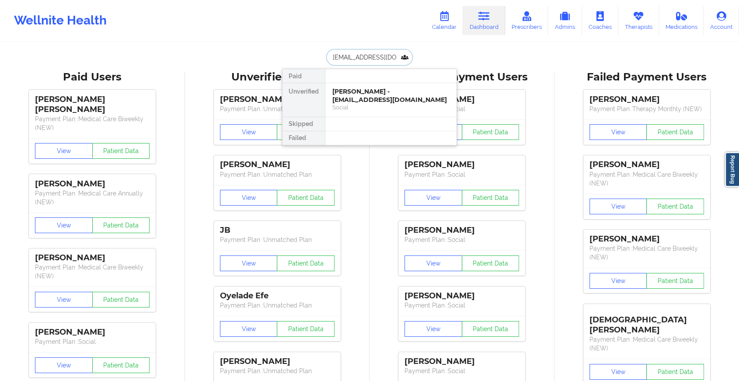
scroll to position [0, 15]
click at [373, 91] on div "[PERSON_NAME] - [EMAIL_ADDRESS][DOMAIN_NAME]" at bounding box center [390, 95] width 117 height 16
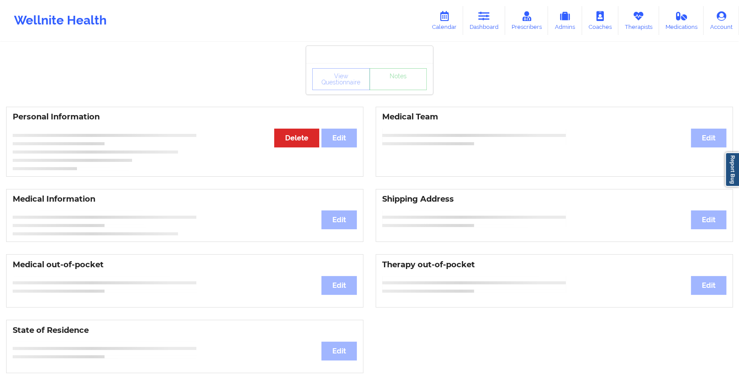
click at [399, 85] on div "View Questionnaire Notes" at bounding box center [369, 79] width 115 height 22
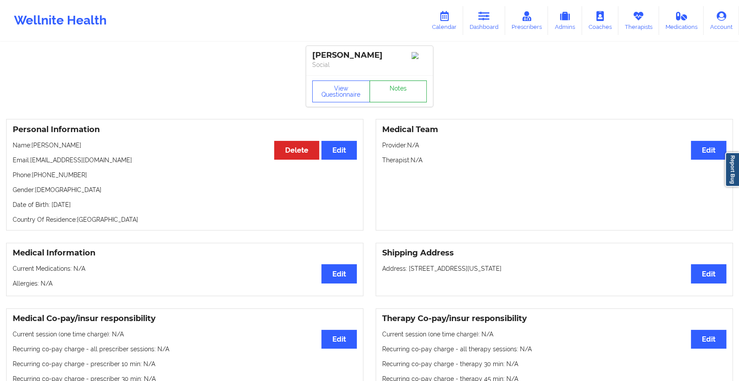
click at [399, 88] on link "Notes" at bounding box center [399, 91] width 58 height 22
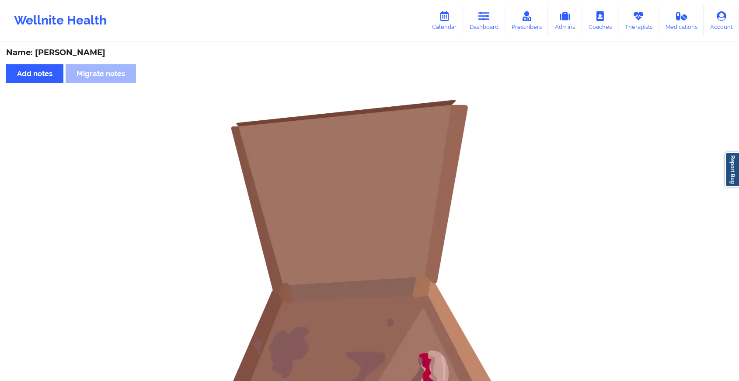
click at [475, 3] on div "Wellnite Health Calendar Dashboard Prescribers Admins Coaches Therapists Medica…" at bounding box center [369, 20] width 739 height 35
click at [482, 14] on icon at bounding box center [484, 16] width 11 height 10
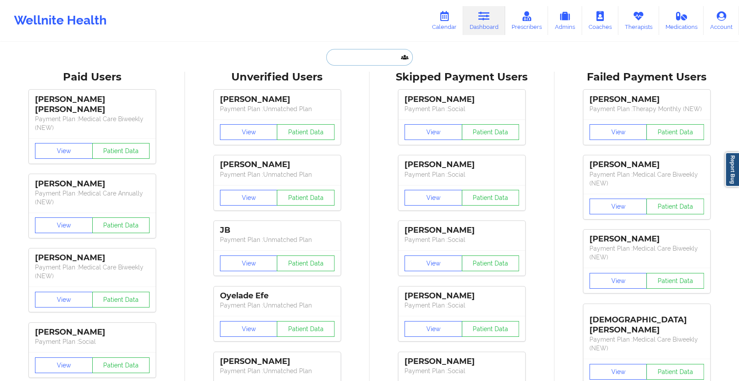
click at [354, 62] on input "text" at bounding box center [369, 57] width 87 height 17
paste input "[EMAIL_ADDRESS][DOMAIN_NAME]"
type input "[EMAIL_ADDRESS][DOMAIN_NAME]"
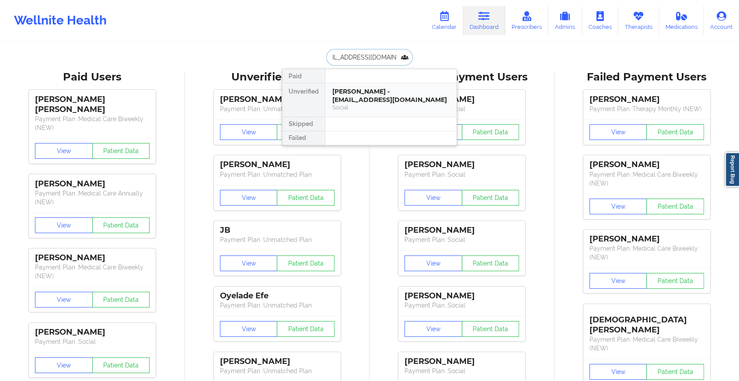
click at [371, 94] on div "[PERSON_NAME] - [EMAIL_ADDRESS][DOMAIN_NAME]" at bounding box center [390, 95] width 117 height 16
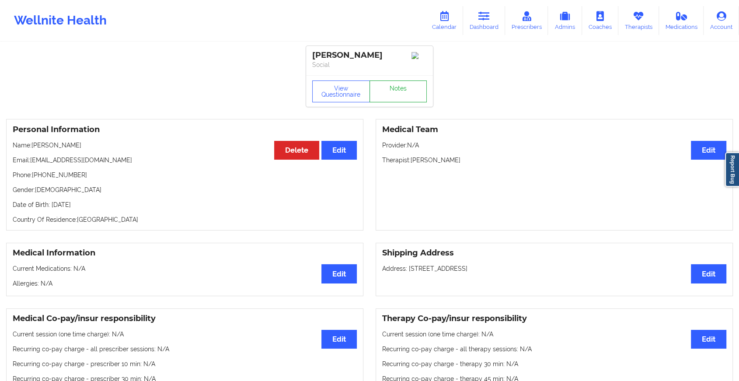
click at [399, 98] on link "Notes" at bounding box center [399, 91] width 58 height 22
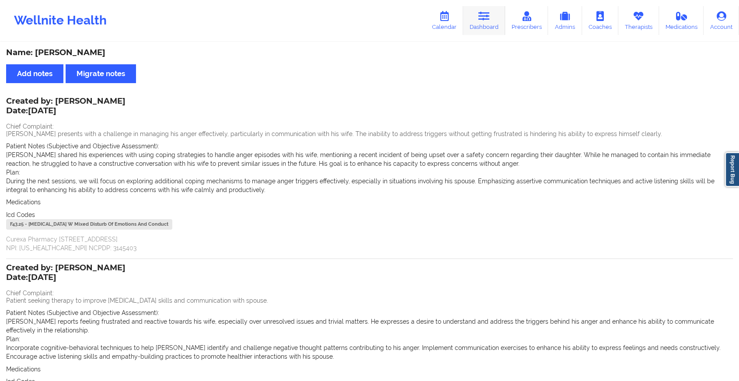
click at [479, 24] on link "Dashboard" at bounding box center [484, 20] width 42 height 29
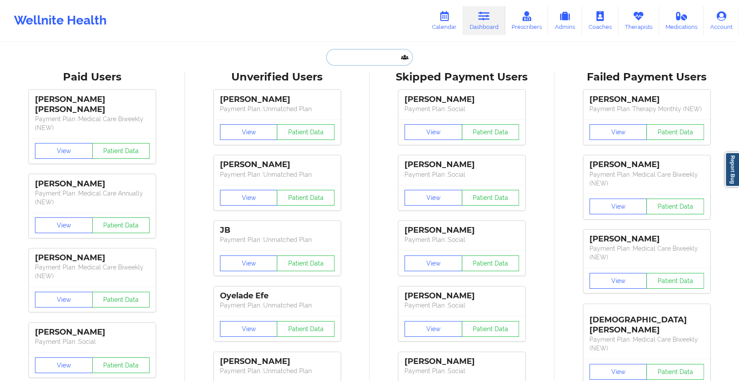
click at [355, 60] on input "text" at bounding box center [369, 57] width 87 height 17
paste input "[EMAIL_ADDRESS][DOMAIN_NAME]"
type input "[EMAIL_ADDRESS][DOMAIN_NAME]"
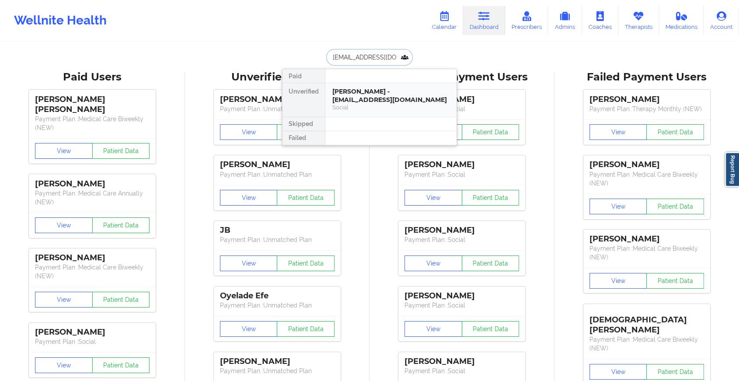
click at [396, 103] on div "[PERSON_NAME] - [EMAIL_ADDRESS][DOMAIN_NAME]" at bounding box center [390, 95] width 117 height 16
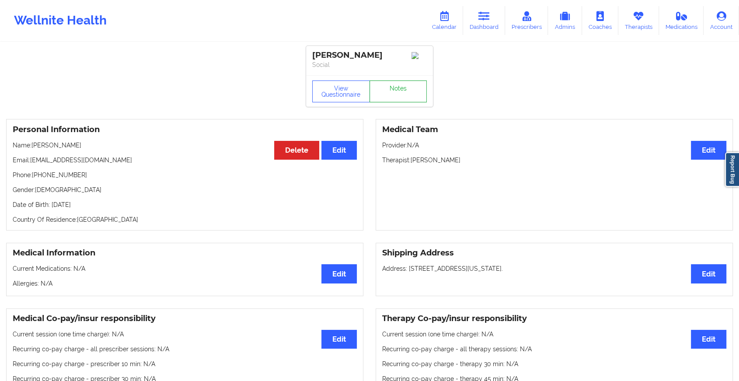
click at [413, 98] on link "Notes" at bounding box center [399, 91] width 58 height 22
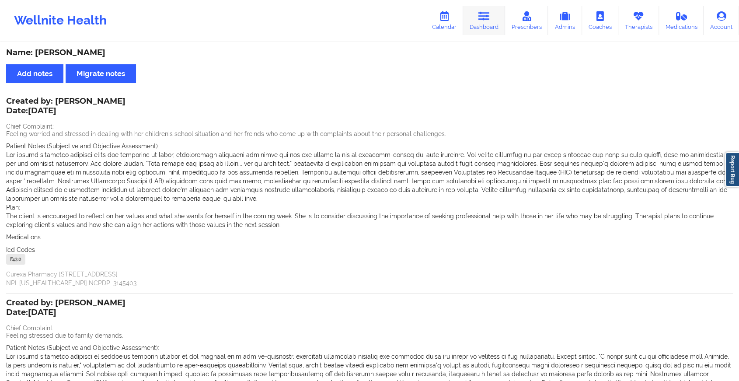
click at [483, 24] on link "Dashboard" at bounding box center [484, 20] width 42 height 29
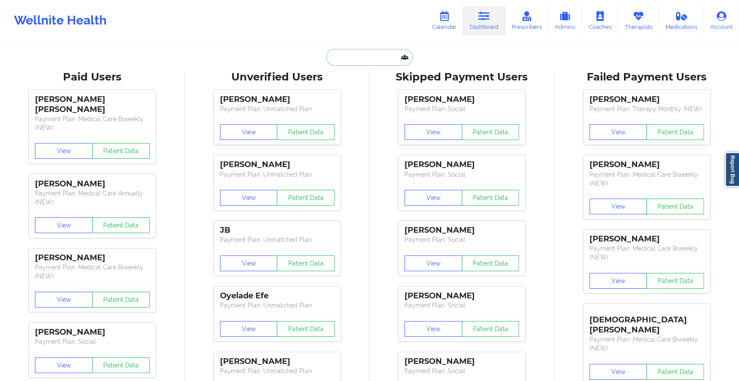
click at [364, 62] on input "text" at bounding box center [369, 57] width 87 height 17
paste input "[EMAIL_ADDRESS][DOMAIN_NAME]"
type input "[EMAIL_ADDRESS][DOMAIN_NAME]"
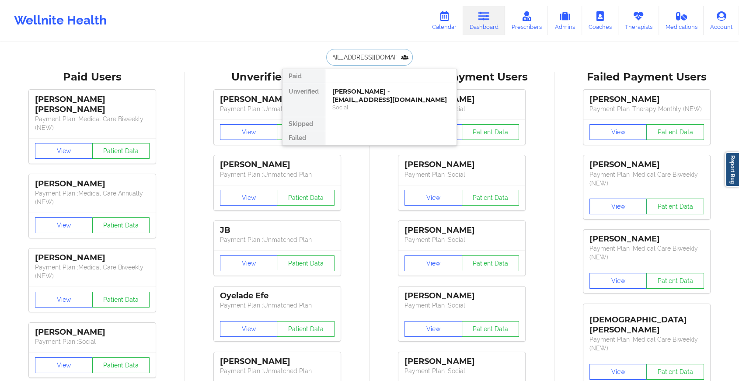
click at [379, 94] on div "[PERSON_NAME] - [EMAIL_ADDRESS][DOMAIN_NAME]" at bounding box center [390, 95] width 117 height 16
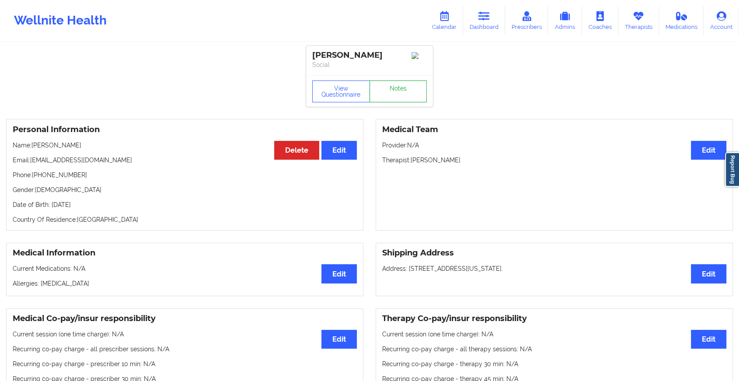
click at [396, 95] on link "Notes" at bounding box center [399, 91] width 58 height 22
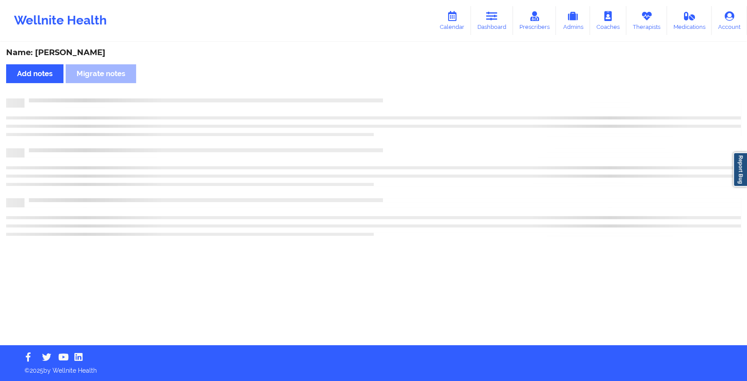
click at [396, 95] on div "Name: [PERSON_NAME] Add notes Migrate notes" at bounding box center [373, 194] width 747 height 302
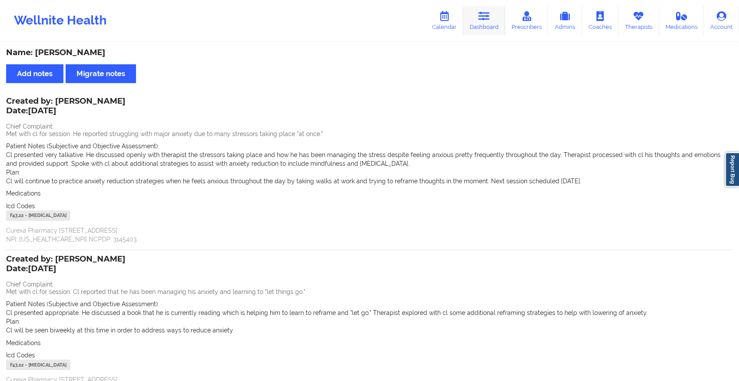
click at [472, 21] on link "Dashboard" at bounding box center [484, 20] width 42 height 29
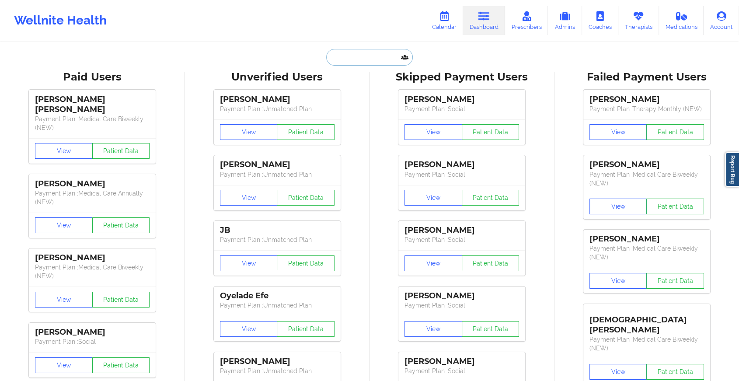
click at [353, 56] on input "text" at bounding box center [369, 57] width 87 height 17
paste input "[EMAIL_ADDRESS][DOMAIN_NAME]"
type input "[EMAIL_ADDRESS][DOMAIN_NAME]"
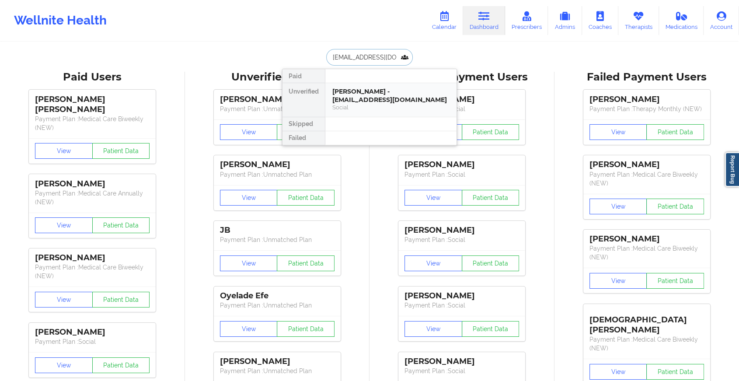
click at [358, 92] on div "[PERSON_NAME] - [EMAIL_ADDRESS][DOMAIN_NAME]" at bounding box center [390, 95] width 117 height 16
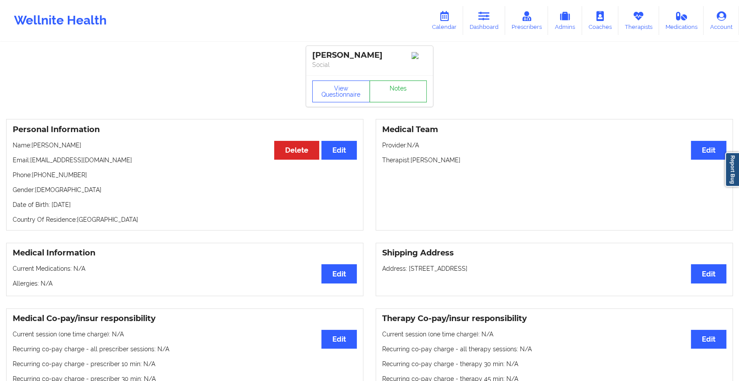
drag, startPoint x: 392, startPoint y: 77, endPoint x: 387, endPoint y: 93, distance: 16.5
click at [387, 93] on div "View Questionnaire Notes" at bounding box center [369, 91] width 115 height 22
click at [387, 93] on link "Notes" at bounding box center [399, 91] width 58 height 22
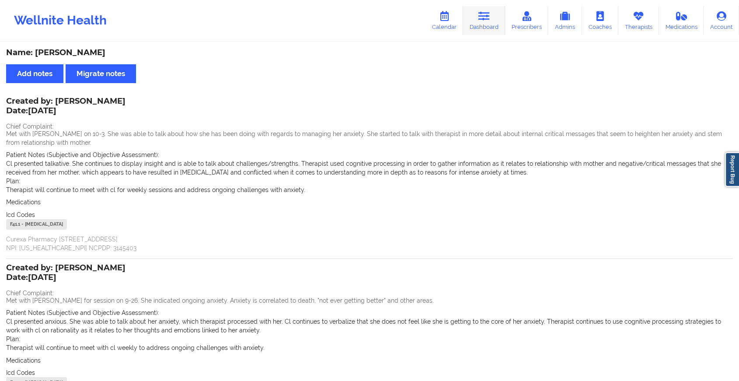
click at [486, 24] on link "Dashboard" at bounding box center [484, 20] width 42 height 29
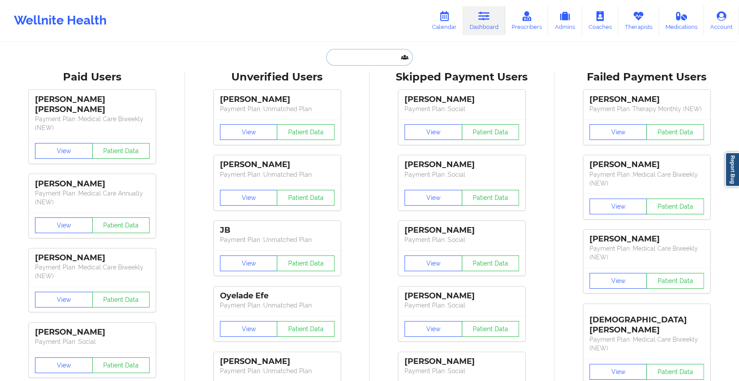
click at [355, 56] on input "text" at bounding box center [369, 57] width 87 height 17
paste input "[EMAIL_ADDRESS][DOMAIN_NAME]"
type input "[EMAIL_ADDRESS][DOMAIN_NAME]"
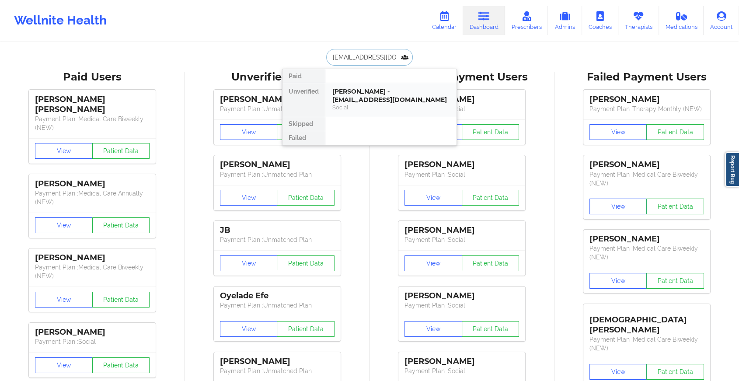
click at [375, 91] on div "[PERSON_NAME] - [EMAIL_ADDRESS][DOMAIN_NAME]" at bounding box center [390, 95] width 117 height 16
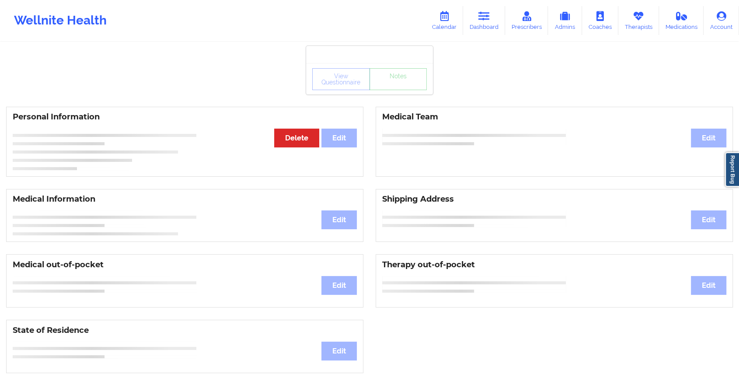
click at [399, 96] on div "View Questionnaire Notes Personal Information Edit Delete Medical Team Edit Med…" at bounding box center [369, 369] width 739 height 738
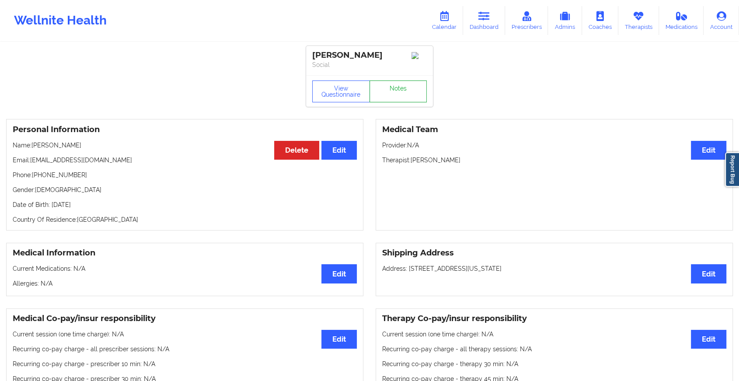
click at [399, 96] on link "Notes" at bounding box center [399, 91] width 58 height 22
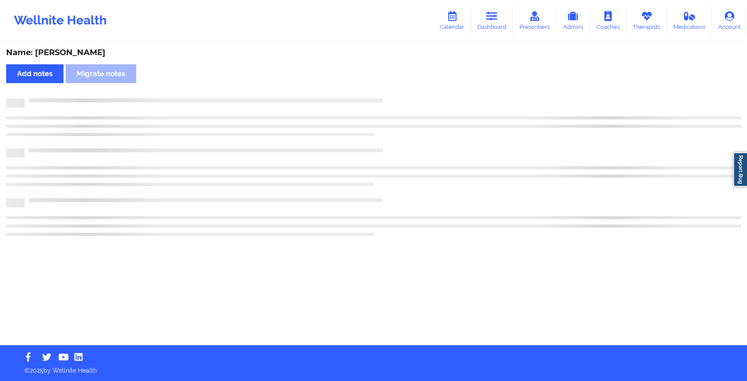
click at [399, 96] on div "Name: [PERSON_NAME] Add notes Migrate notes" at bounding box center [373, 194] width 747 height 302
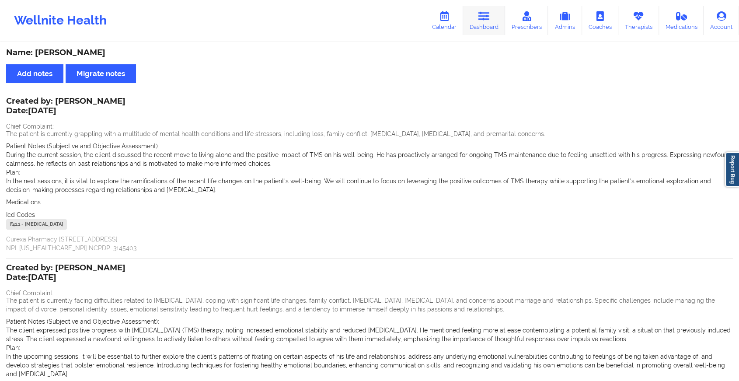
click at [481, 11] on icon at bounding box center [484, 16] width 11 height 10
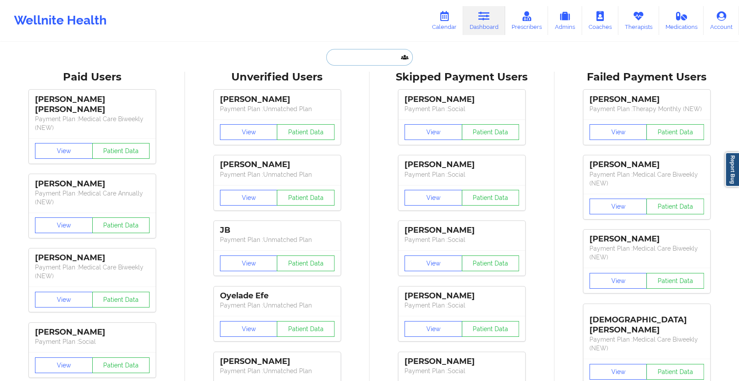
click at [369, 55] on input "text" at bounding box center [369, 57] width 87 height 17
click at [638, 19] on icon at bounding box center [638, 16] width 11 height 10
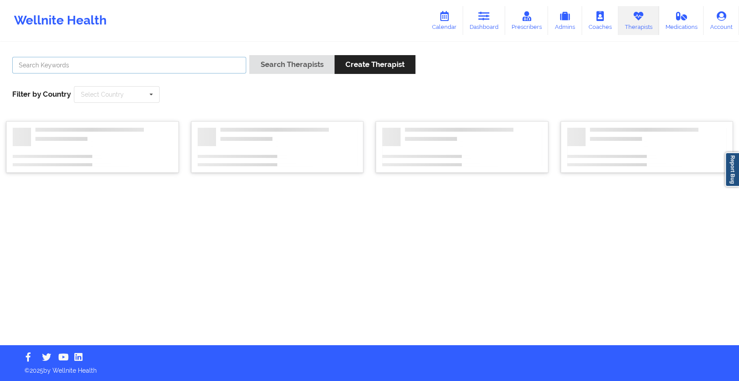
click at [168, 67] on input "text" at bounding box center [129, 65] width 234 height 17
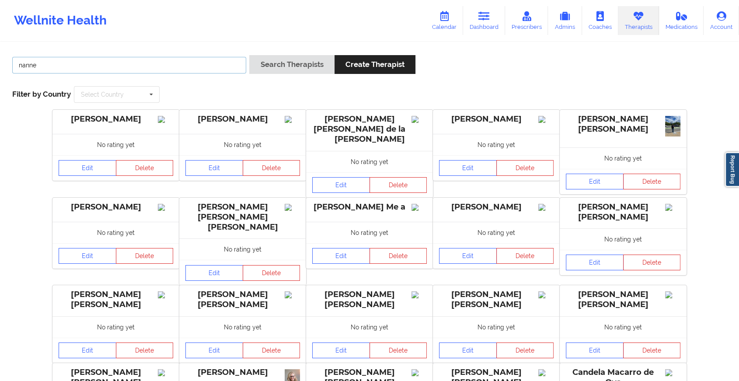
type input "nanne"
click at [249, 55] on button "Search Therapists" at bounding box center [291, 64] width 85 height 19
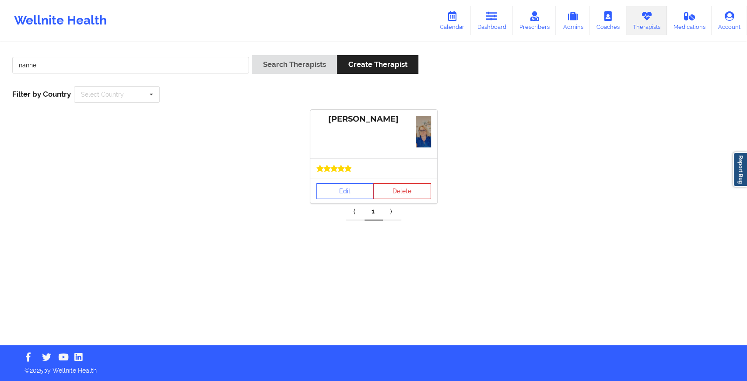
click at [347, 160] on div at bounding box center [373, 168] width 127 height 20
drag, startPoint x: 338, startPoint y: 182, endPoint x: 337, endPoint y: 189, distance: 6.7
click at [337, 189] on div "Edit Delete" at bounding box center [373, 190] width 127 height 25
click at [337, 189] on link "Edit" at bounding box center [345, 191] width 58 height 16
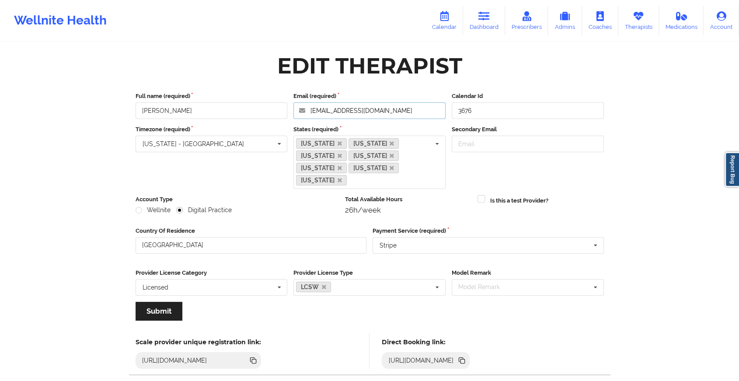
drag, startPoint x: 382, startPoint y: 115, endPoint x: 250, endPoint y: 122, distance: 131.9
click at [250, 122] on div "Full name (required) [PERSON_NAME] Email (required) [EMAIL_ADDRESS][DOMAIN_NAME…" at bounding box center [369, 209] width 481 height 247
click at [477, 21] on link "Dashboard" at bounding box center [484, 20] width 42 height 29
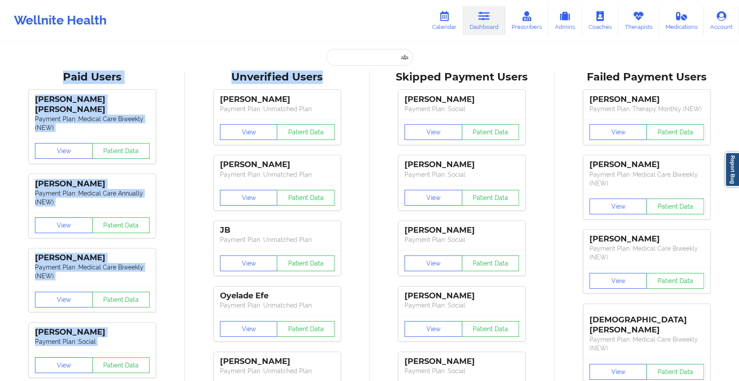
drag, startPoint x: 355, startPoint y: 72, endPoint x: 367, endPoint y: 38, distance: 36.4
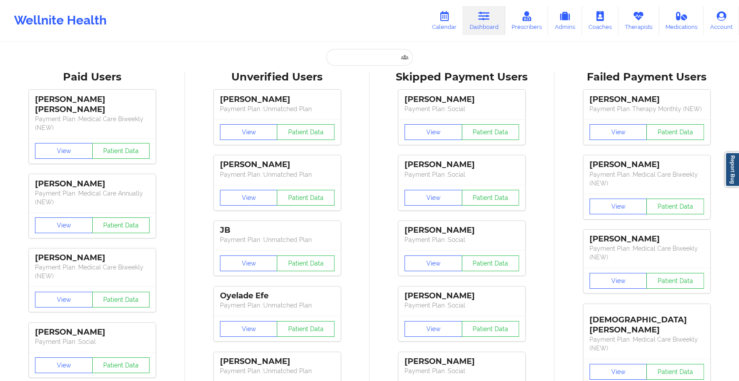
click at [367, 38] on div "Wellnite Health Calendar Dashboard Prescribers Admins Coaches Therapists Medica…" at bounding box center [369, 20] width 739 height 41
click at [359, 56] on input "text" at bounding box center [369, 57] width 87 height 17
paste input "[EMAIL_ADDRESS][DOMAIN_NAME]"
type input "[EMAIL_ADDRESS][DOMAIN_NAME]"
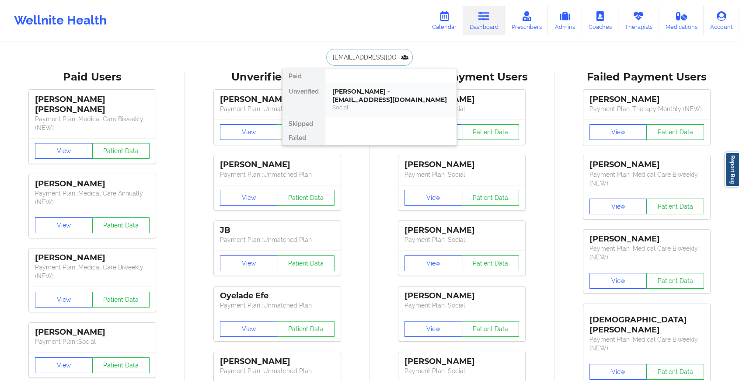
click at [384, 91] on div "[PERSON_NAME] - [EMAIL_ADDRESS][DOMAIN_NAME]" at bounding box center [390, 95] width 117 height 16
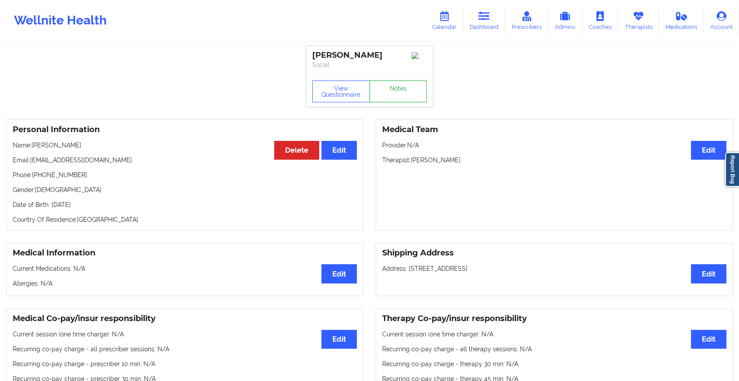
click at [395, 93] on link "Notes" at bounding box center [399, 91] width 58 height 22
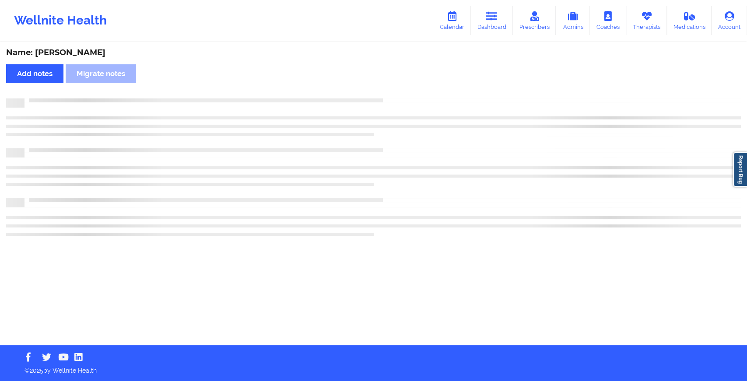
click at [395, 93] on div "Name: [PERSON_NAME] Add notes Migrate notes" at bounding box center [373, 194] width 747 height 302
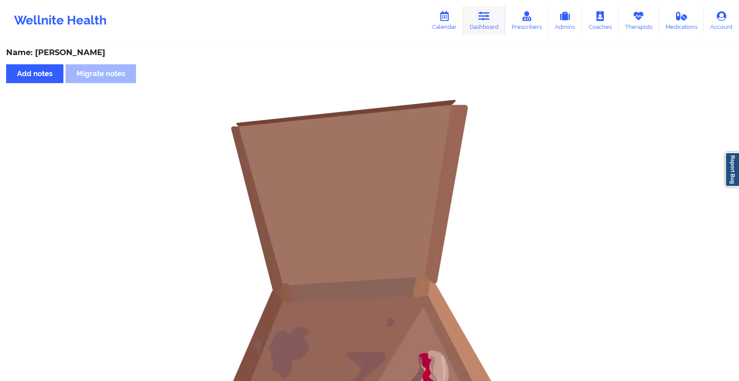
click at [481, 21] on link "Dashboard" at bounding box center [484, 20] width 42 height 29
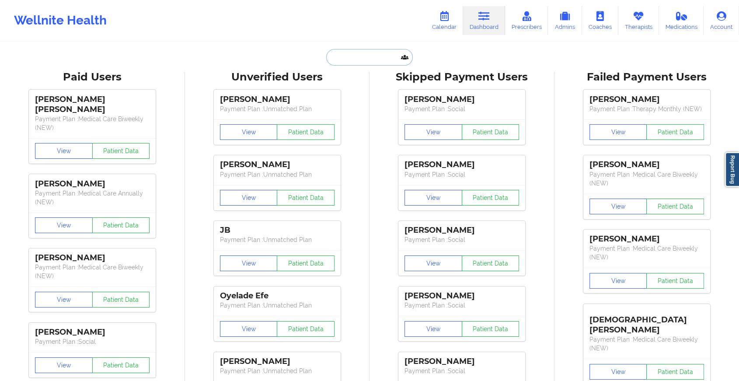
click at [339, 55] on input "text" at bounding box center [369, 57] width 87 height 17
paste input "[EMAIL_ADDRESS][DOMAIN_NAME]"
type input "[EMAIL_ADDRESS][DOMAIN_NAME]"
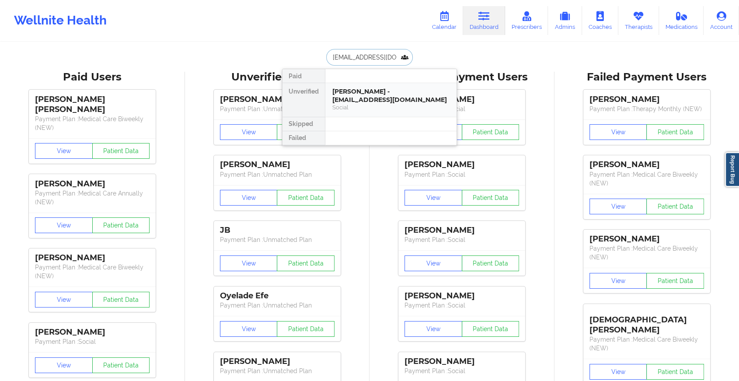
click at [380, 105] on div "Social" at bounding box center [390, 107] width 117 height 7
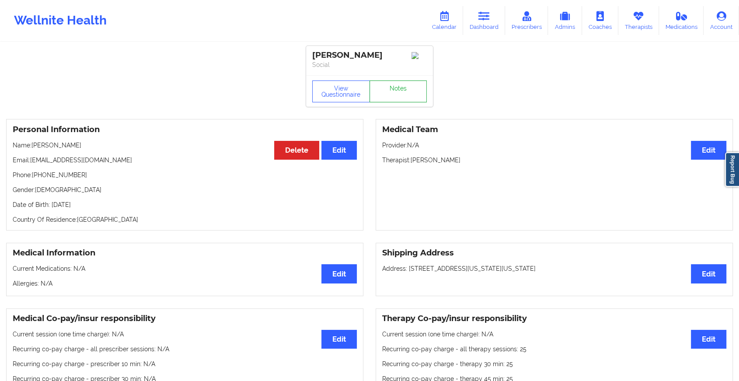
click at [396, 91] on link "Notes" at bounding box center [399, 91] width 58 height 22
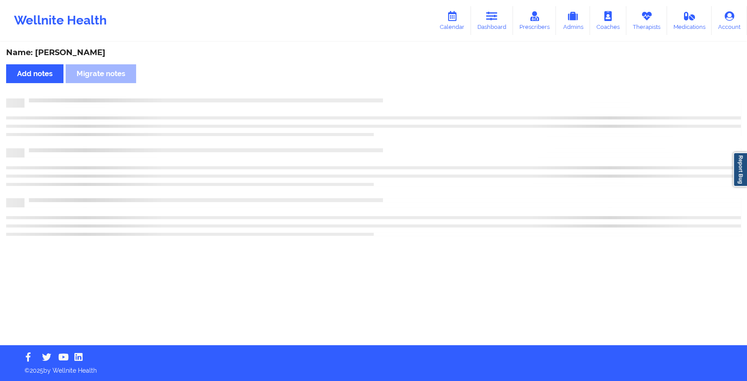
click at [396, 91] on div "Name: [PERSON_NAME] Add notes Migrate notes" at bounding box center [373, 194] width 747 height 302
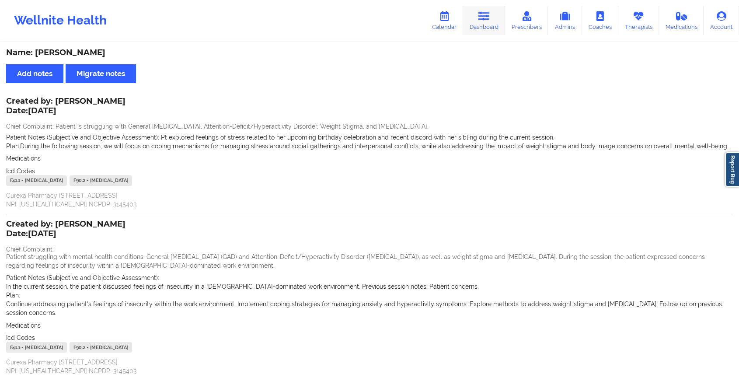
click at [472, 17] on link "Dashboard" at bounding box center [484, 20] width 42 height 29
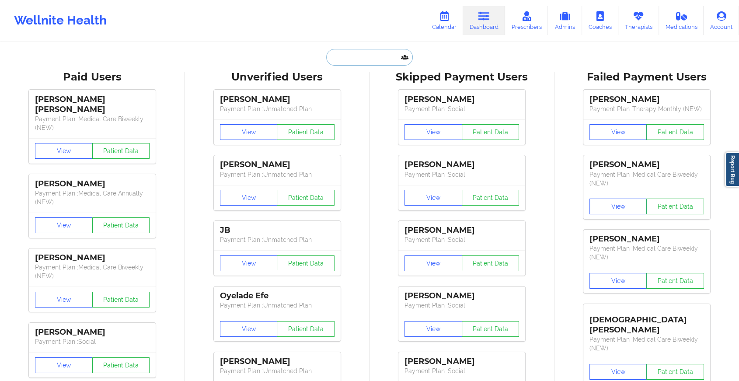
click at [352, 52] on input "text" at bounding box center [369, 57] width 87 height 17
paste input "[EMAIL_ADDRESS][PERSON_NAME][DOMAIN_NAME]"
type input "[EMAIL_ADDRESS][PERSON_NAME][DOMAIN_NAME]"
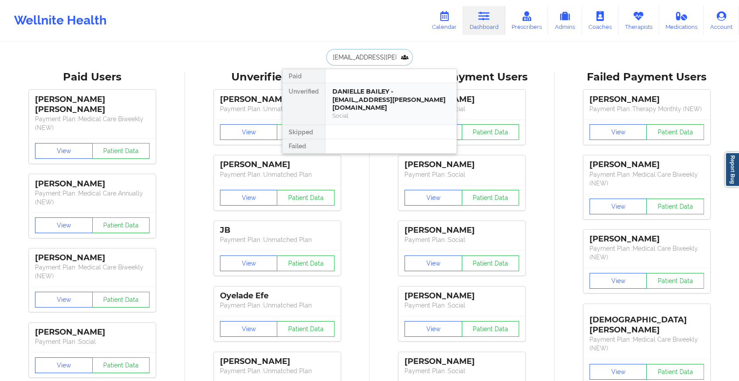
click at [346, 97] on div "DANIELLE BAILEY - [EMAIL_ADDRESS][PERSON_NAME][DOMAIN_NAME]" at bounding box center [390, 99] width 117 height 24
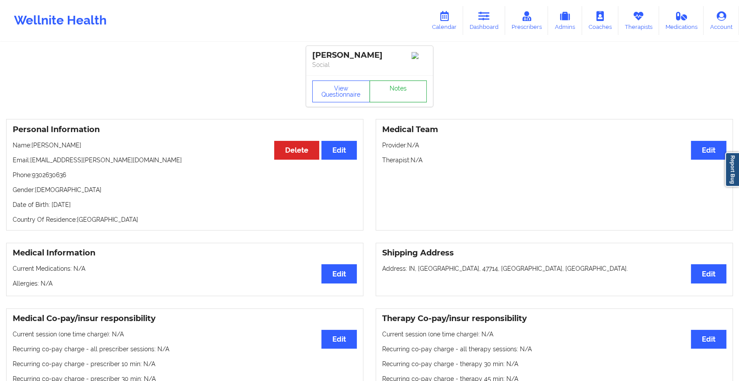
click at [411, 97] on link "Notes" at bounding box center [399, 91] width 58 height 22
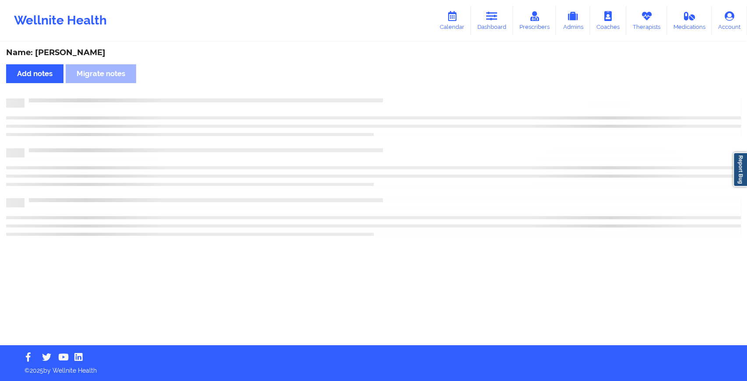
click at [411, 97] on div "Name: [PERSON_NAME] Add notes Migrate notes" at bounding box center [373, 194] width 747 height 302
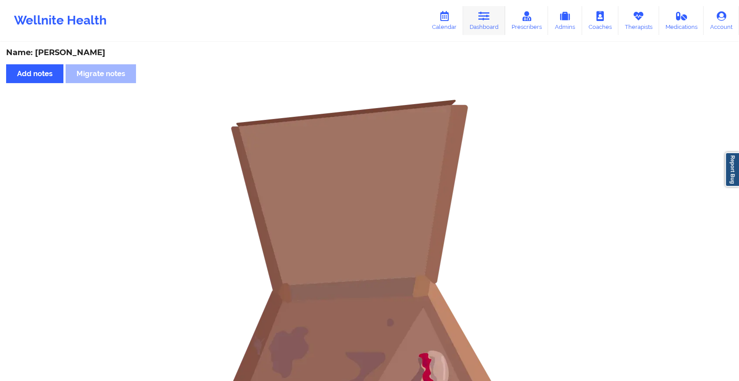
click at [483, 17] on icon at bounding box center [484, 16] width 11 height 10
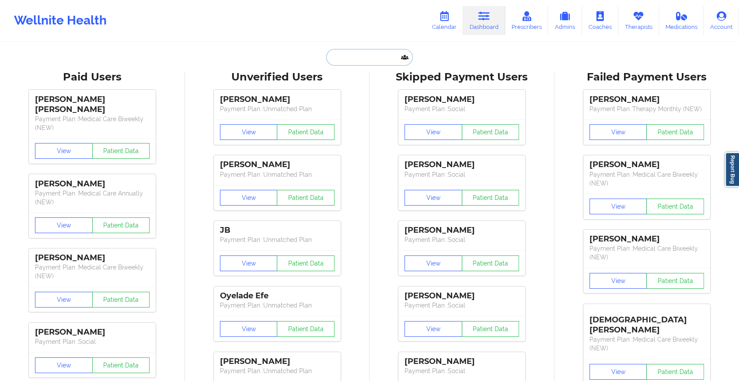
click at [350, 61] on input "text" at bounding box center [369, 57] width 87 height 17
paste input "[EMAIL_ADDRESS][DOMAIN_NAME]"
type input "[EMAIL_ADDRESS][DOMAIN_NAME]"
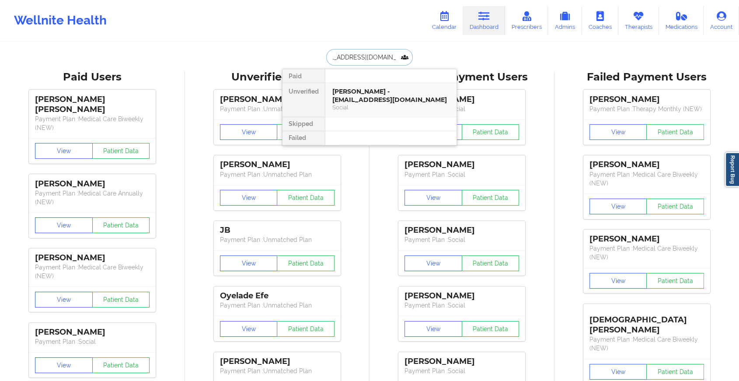
click at [370, 84] on div "[PERSON_NAME] - [EMAIL_ADDRESS][DOMAIN_NAME] Social" at bounding box center [390, 100] width 131 height 34
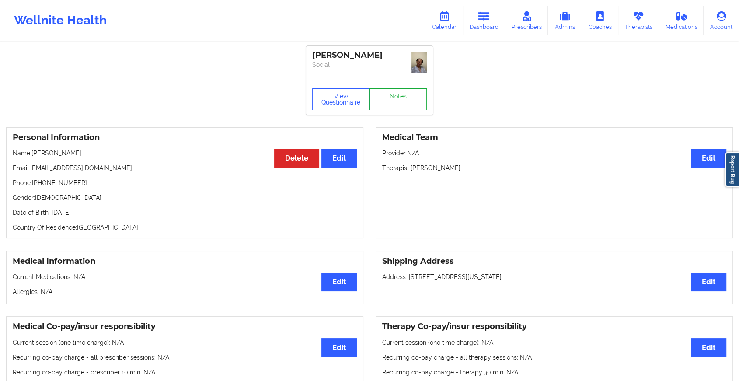
drag, startPoint x: 395, startPoint y: 116, endPoint x: 401, endPoint y: 109, distance: 8.7
click at [401, 109] on link "Notes" at bounding box center [399, 99] width 58 height 22
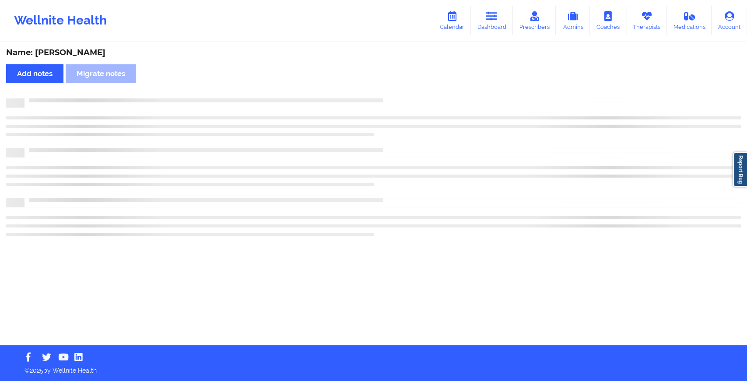
click at [401, 109] on div at bounding box center [373, 120] width 735 height 25
